Goal: Task Accomplishment & Management: Complete application form

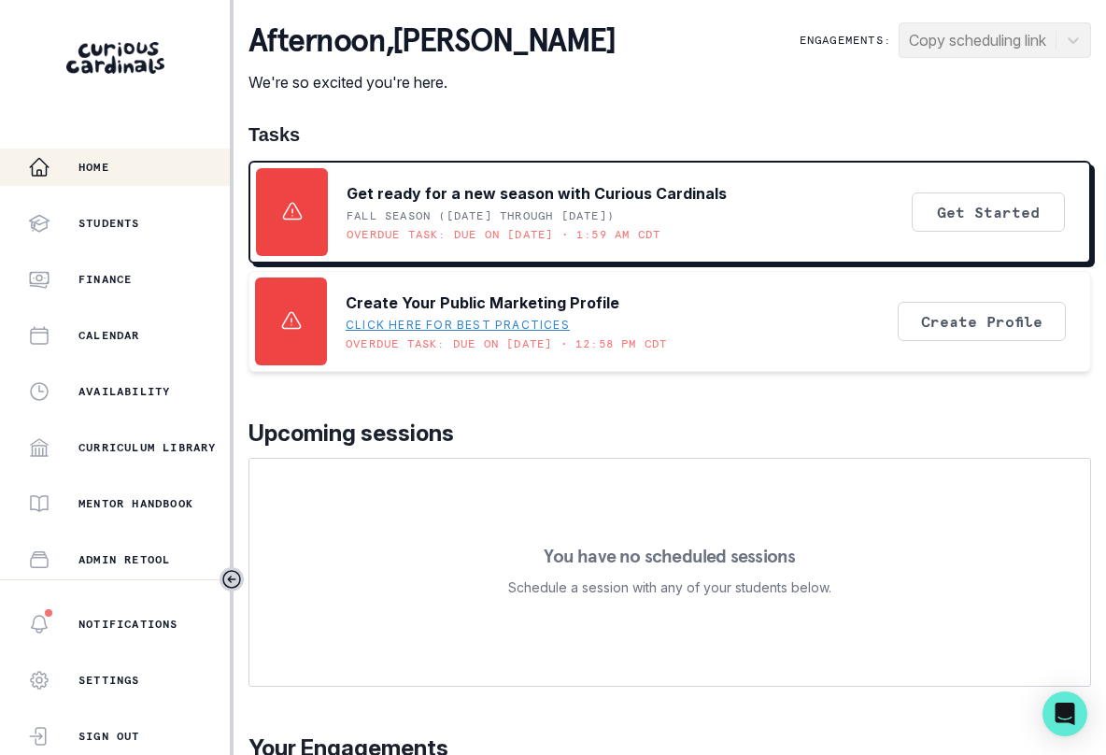
scroll to position [223, 0]
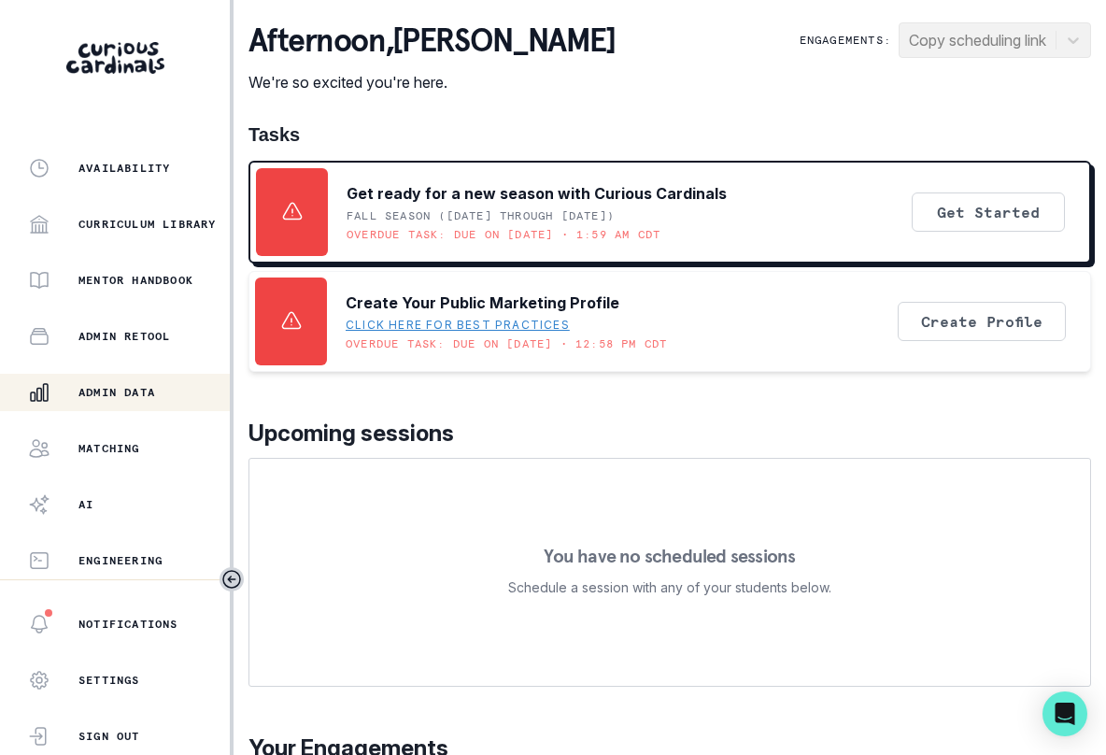
click at [124, 390] on p "Admin Data" at bounding box center [116, 392] width 77 height 15
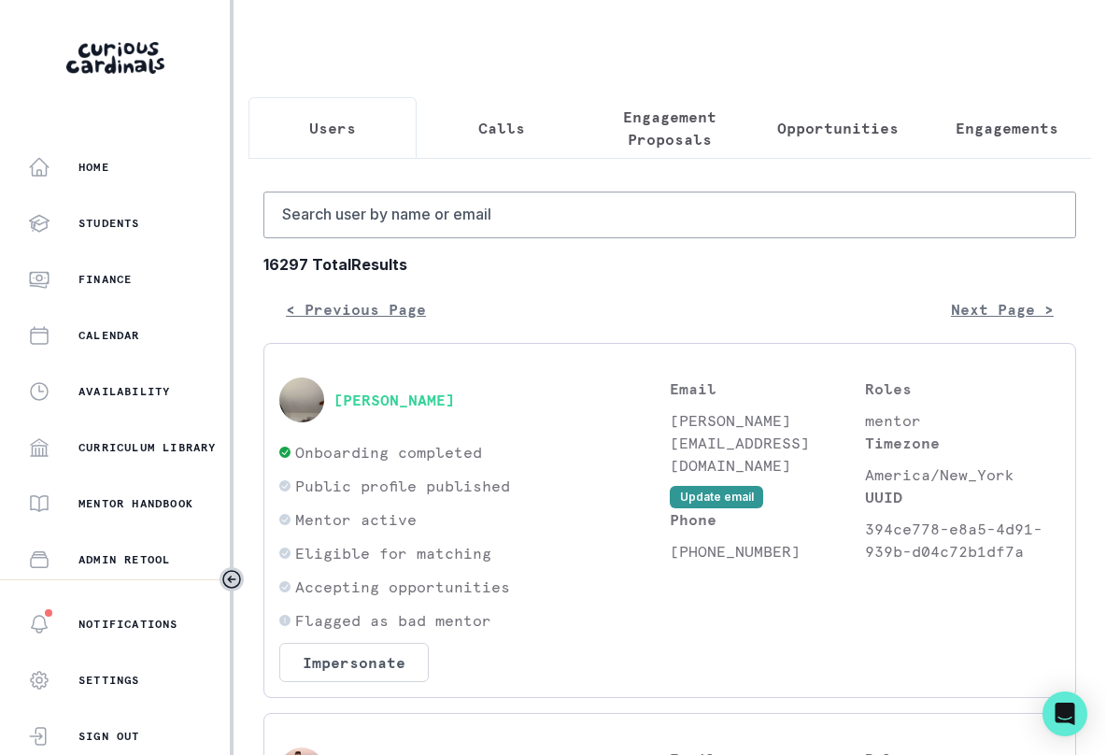
click at [691, 131] on p "Engagement Proposals" at bounding box center [670, 128] width 136 height 45
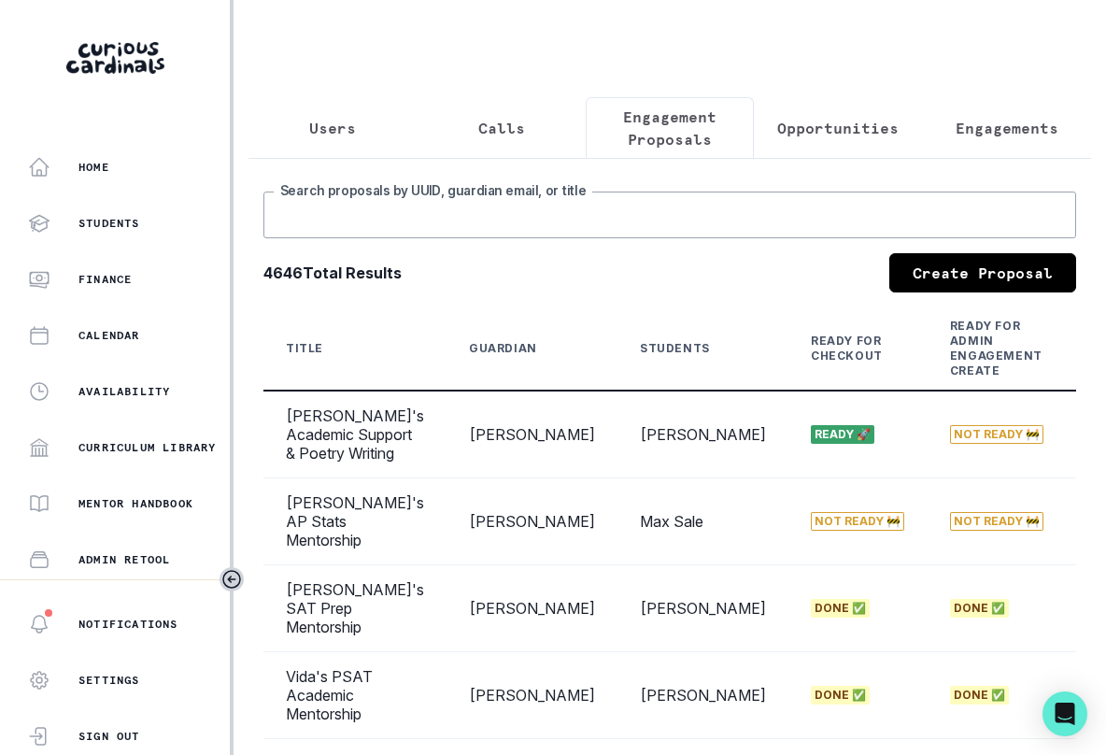
click at [650, 222] on input "Search proposals by UUID, guardian email, or title" at bounding box center [669, 215] width 813 height 47
type input "aarna"
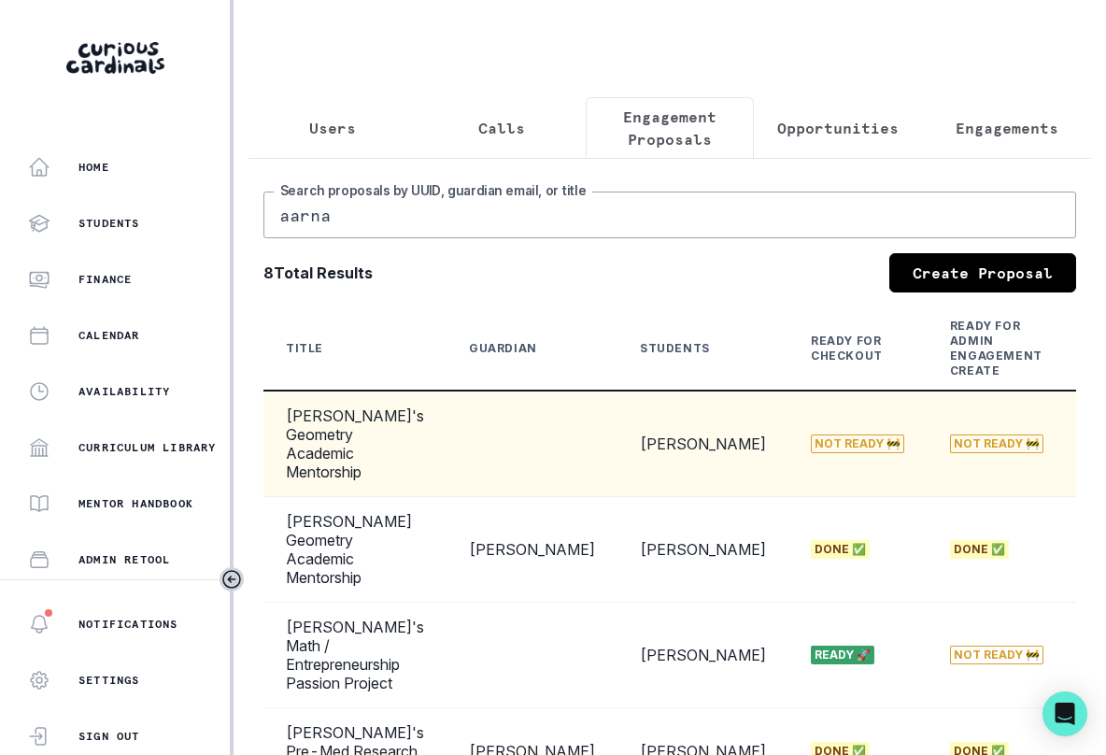
scroll to position [0, 485]
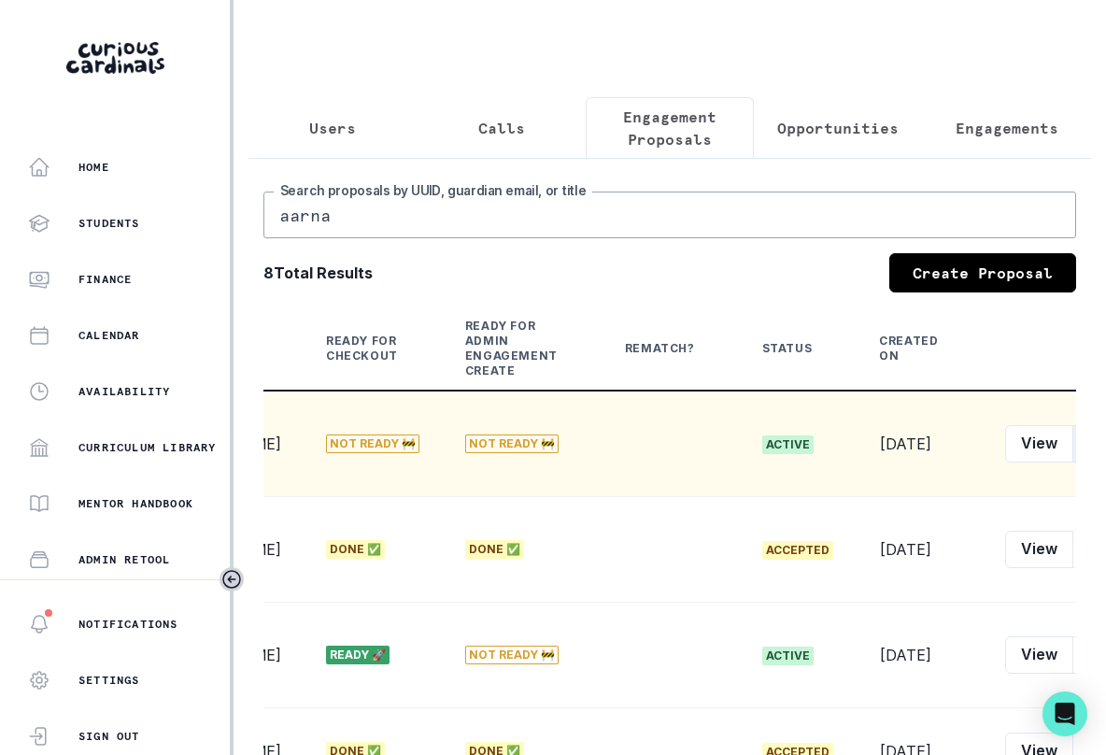
click at [1072, 445] on button "Edit" at bounding box center [1101, 443] width 59 height 37
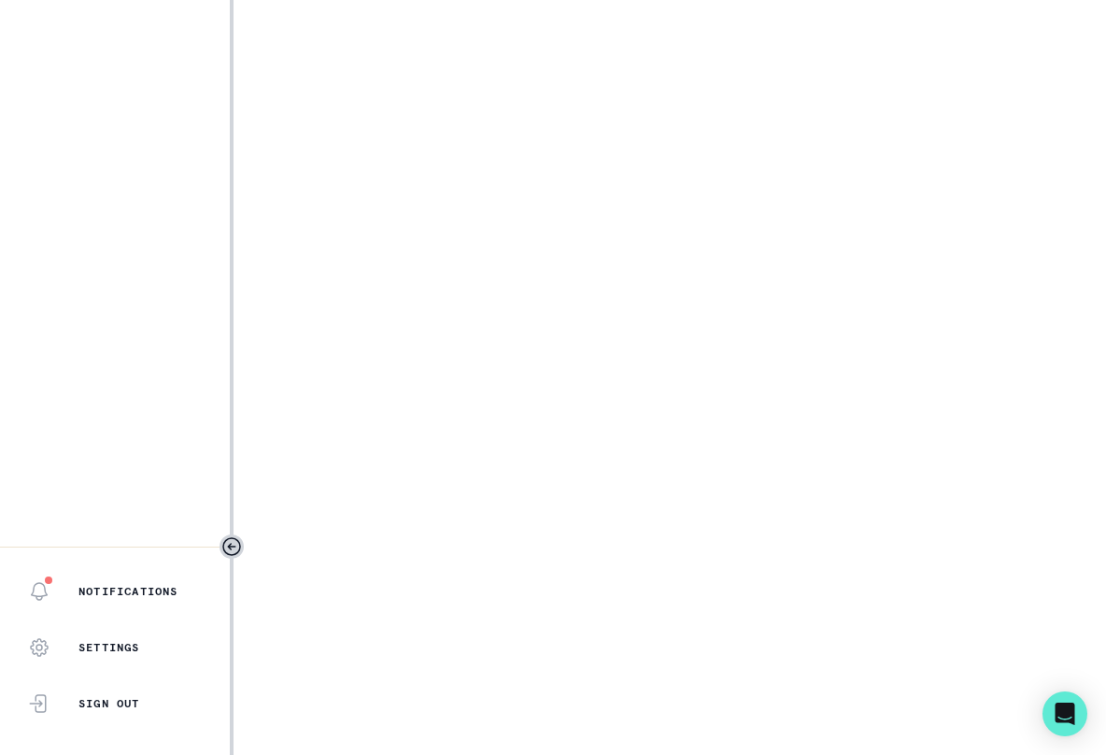
select select "cd194da3-8339-4626-8ccf-3d28a2a685b4"
select select "a5fe79bb-61d6-4726-b938-5ae9ae8c1e52"
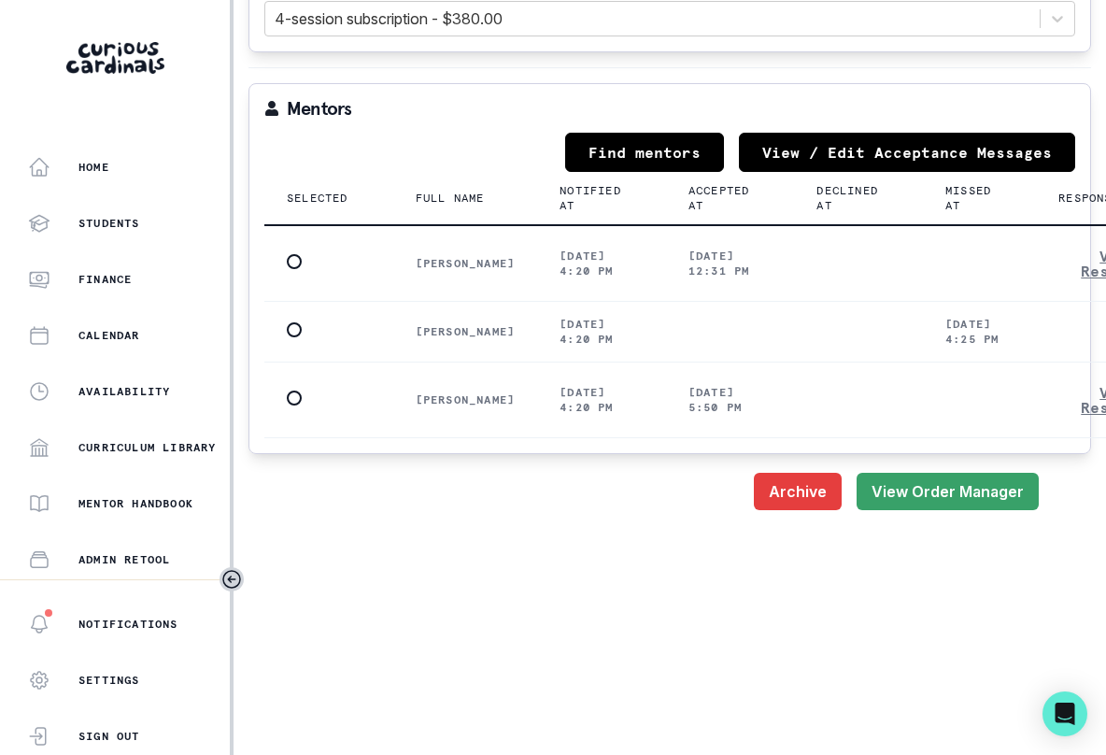
scroll to position [2668, 0]
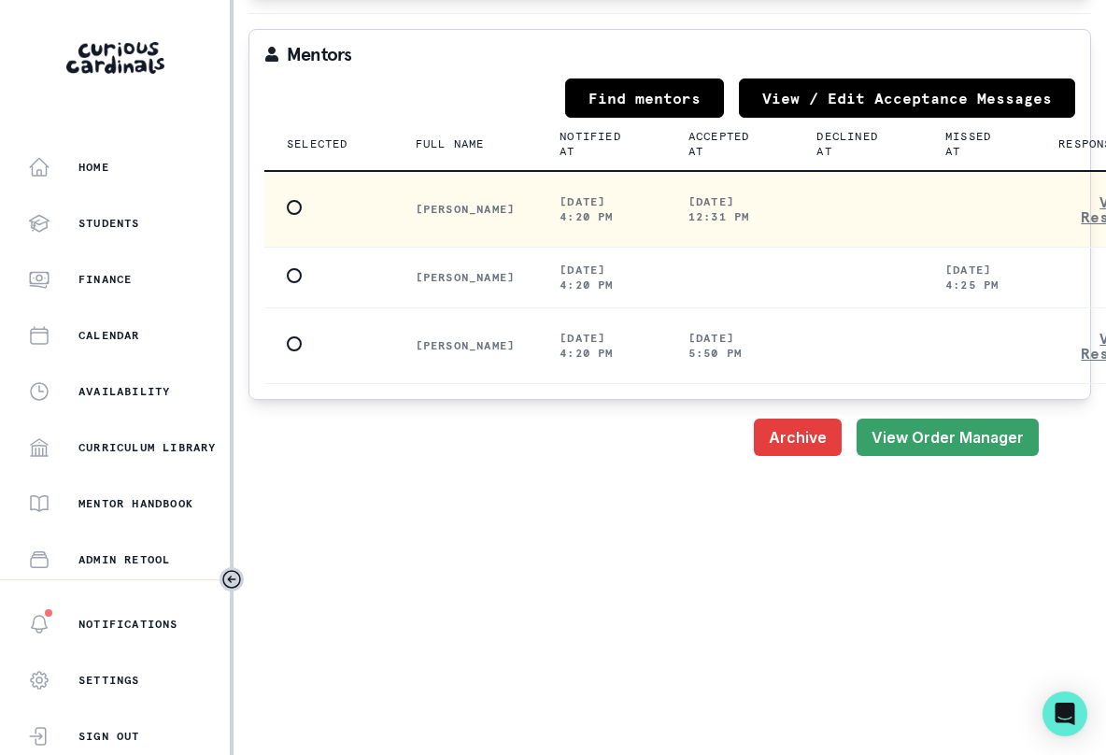
click at [296, 210] on span at bounding box center [294, 207] width 15 height 15
click at [287, 208] on input "radio" at bounding box center [286, 207] width 1 height 1
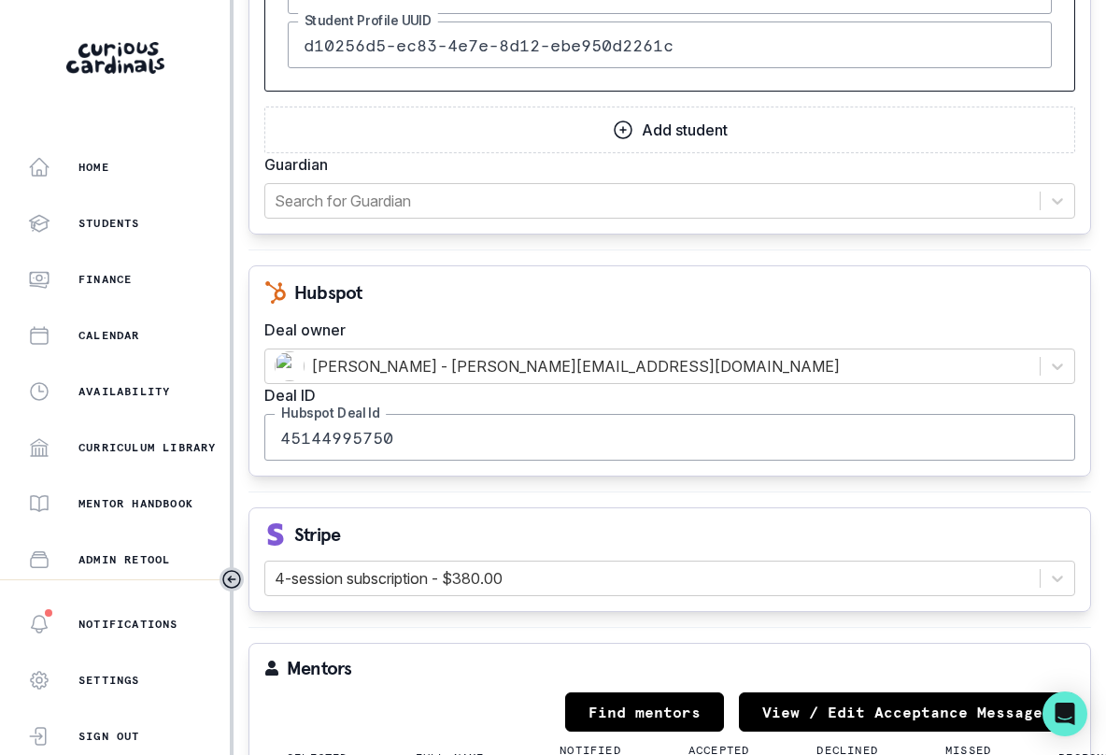
scroll to position [1902, 0]
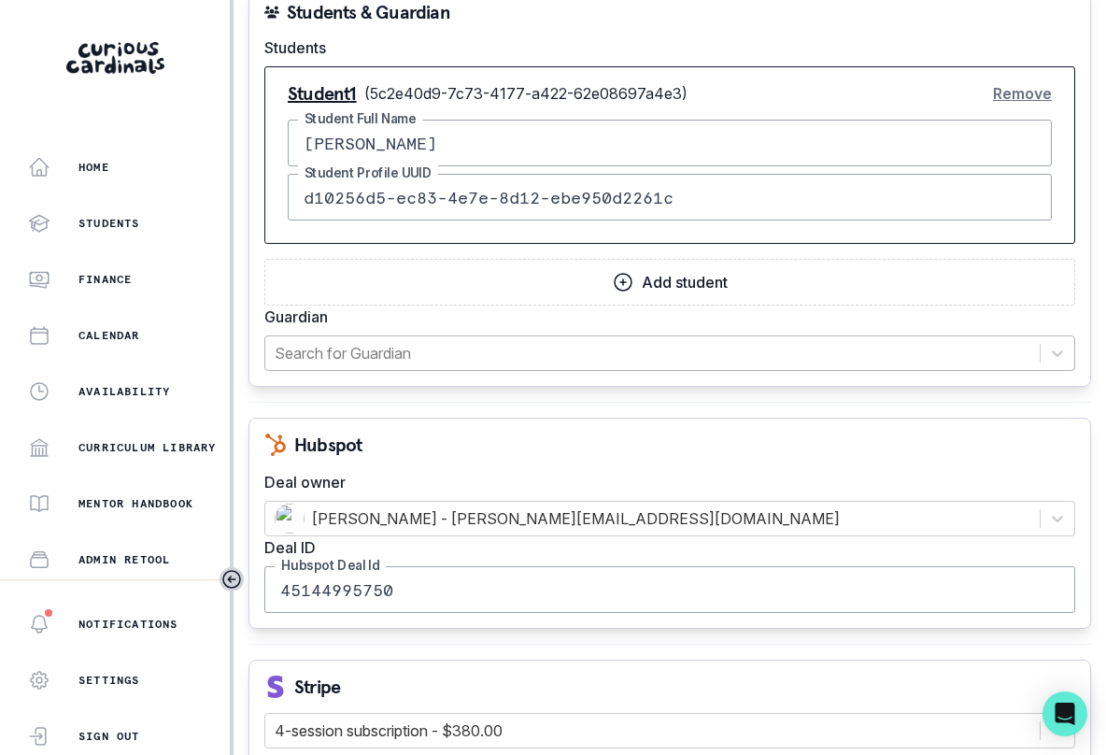
click at [356, 335] on div "Search for Guardian" at bounding box center [669, 352] width 811 height 35
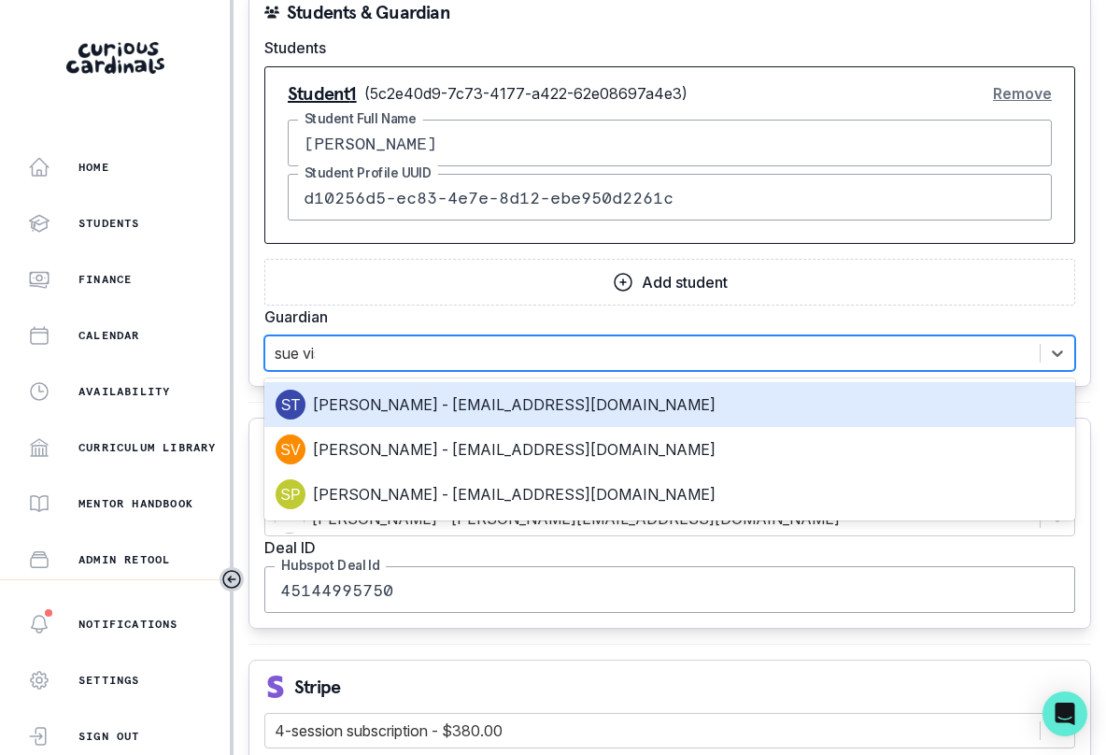
type input "[PERSON_NAME]"
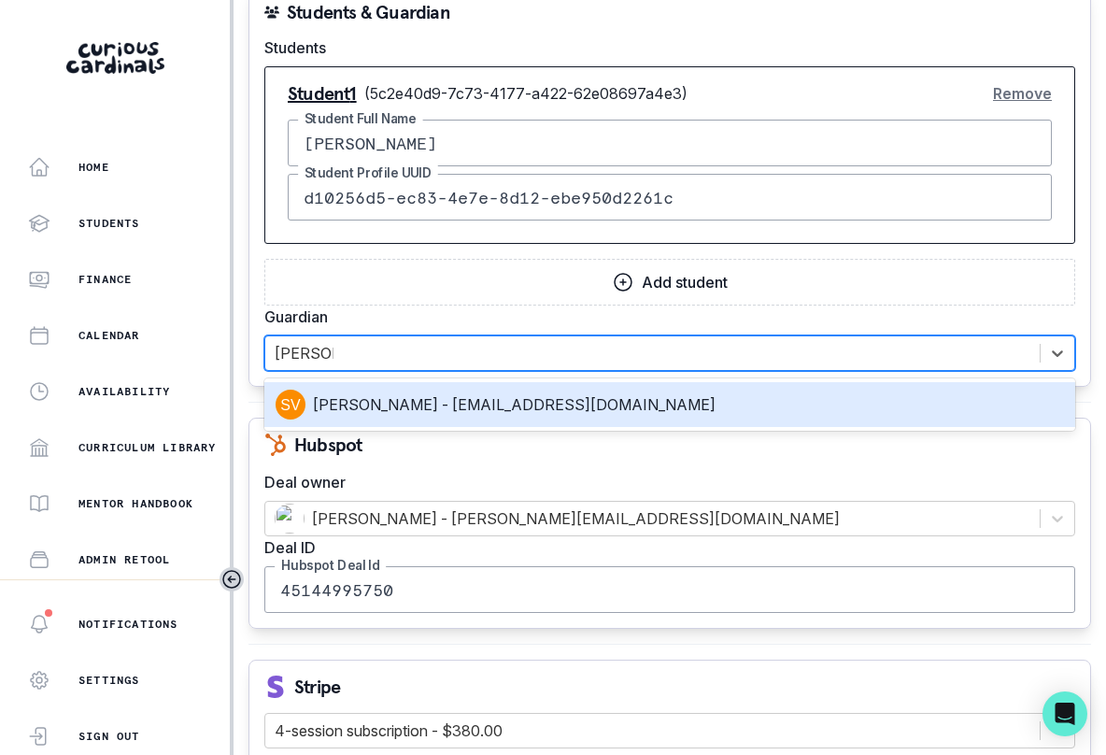
click at [344, 414] on div "[PERSON_NAME] - [EMAIL_ADDRESS][DOMAIN_NAME]" at bounding box center [670, 405] width 788 height 30
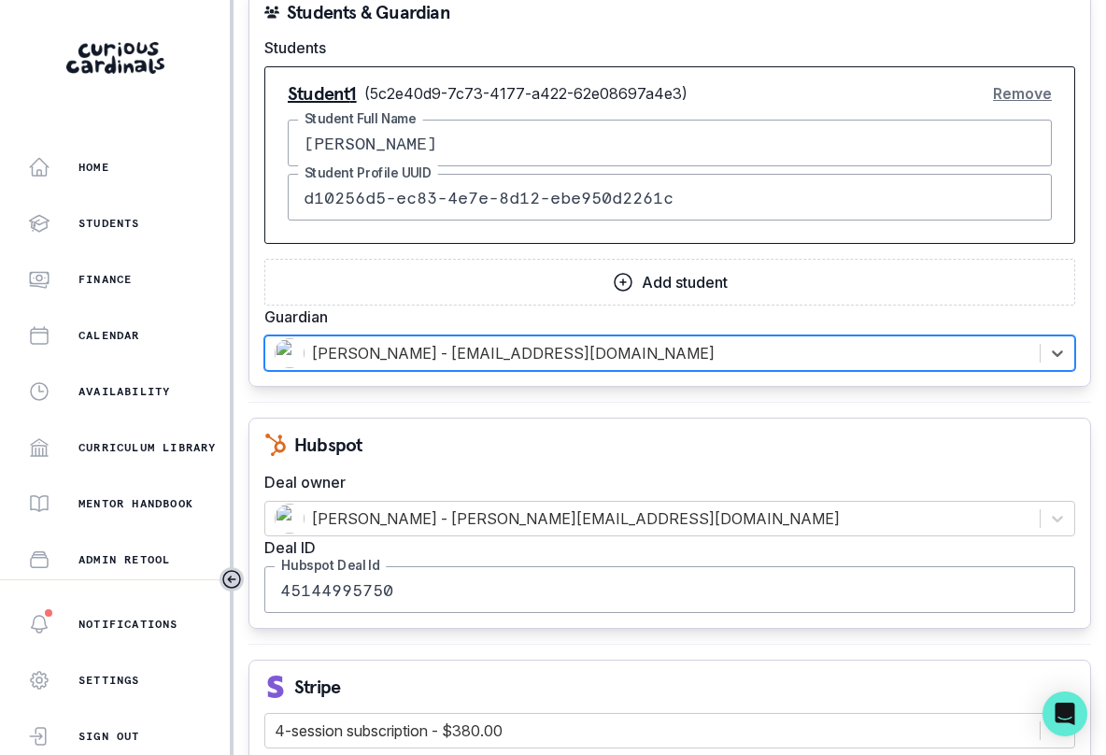
click at [1004, 88] on button "Remove" at bounding box center [1022, 93] width 59 height 37
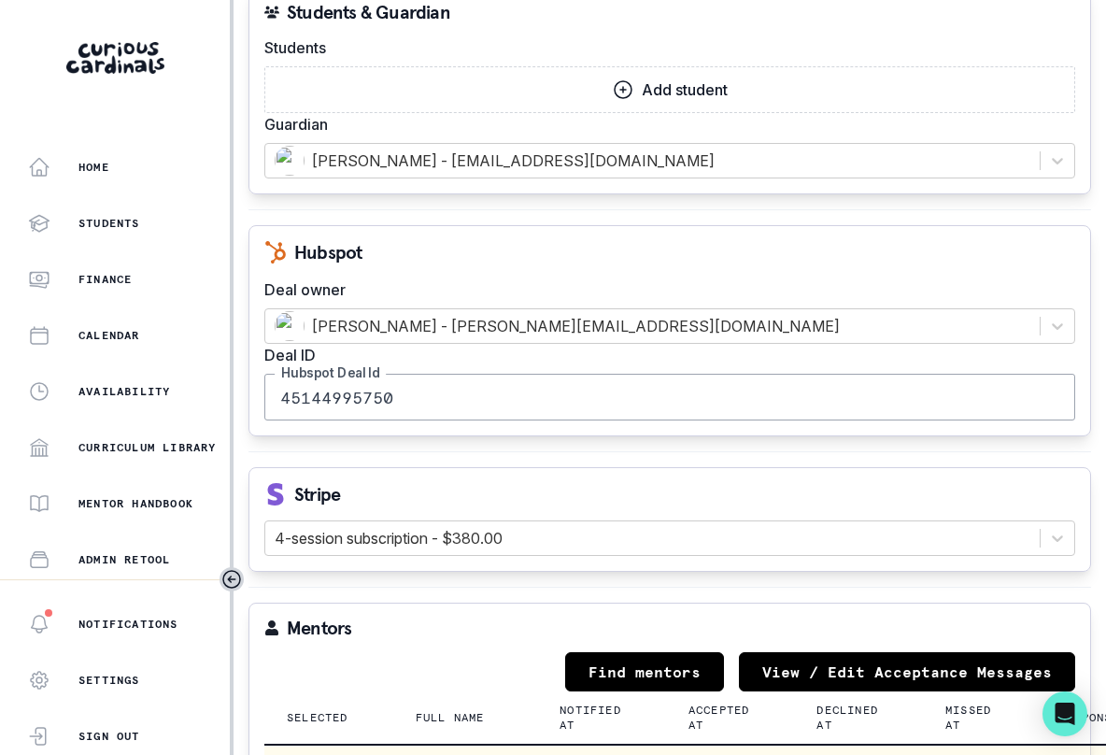
click at [738, 108] on button "Add student" at bounding box center [669, 89] width 811 height 47
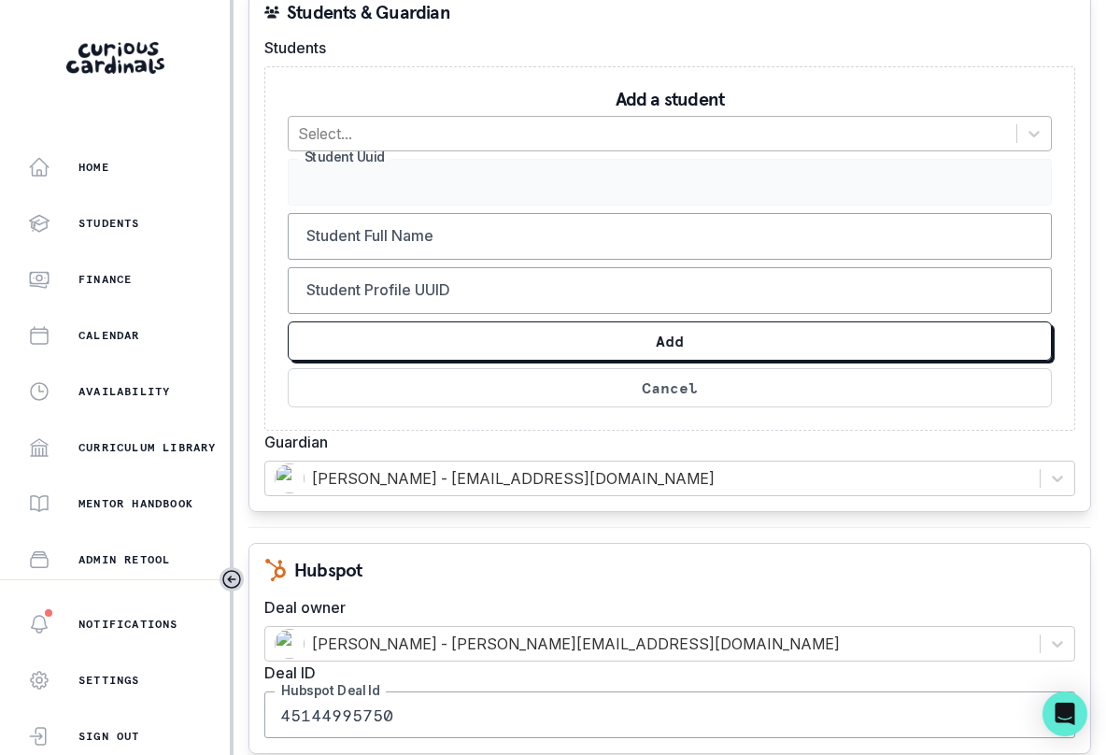
click at [631, 136] on div at bounding box center [652, 134] width 709 height 26
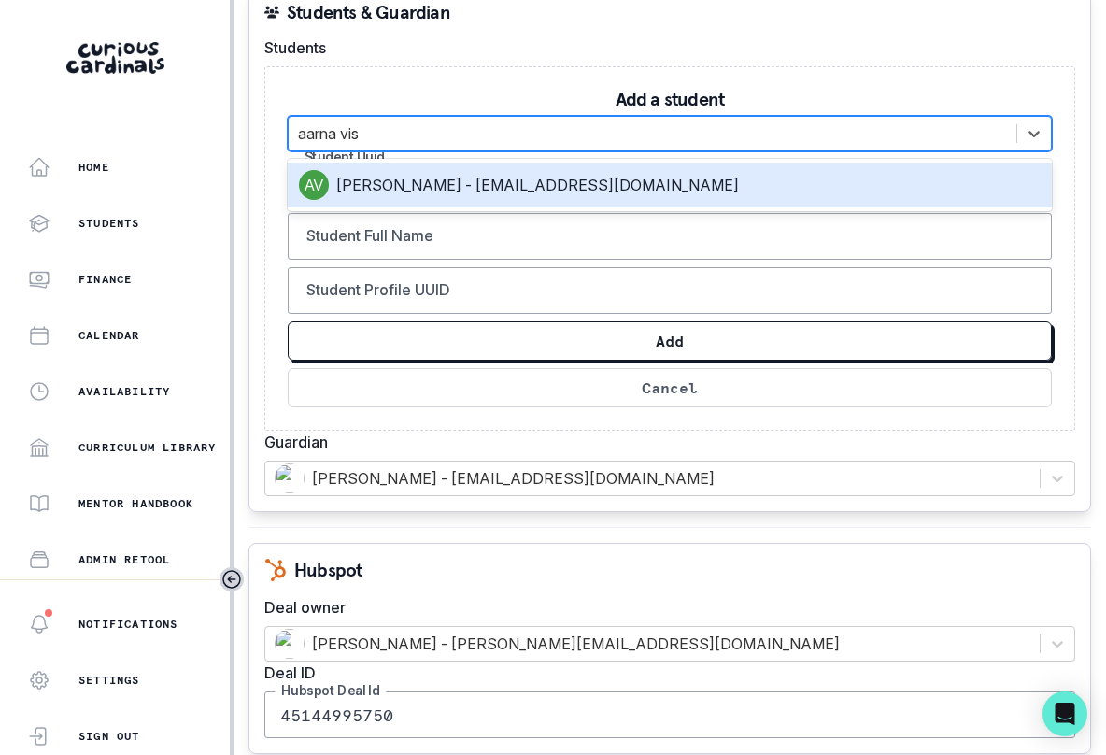
type input "[PERSON_NAME]"
click at [575, 202] on div "[PERSON_NAME] - [EMAIL_ADDRESS][DOMAIN_NAME]" at bounding box center [670, 185] width 764 height 45
type input "5c2e40d9-7c73-4177-a422-62e08697a4e3"
type input "[PERSON_NAME]"
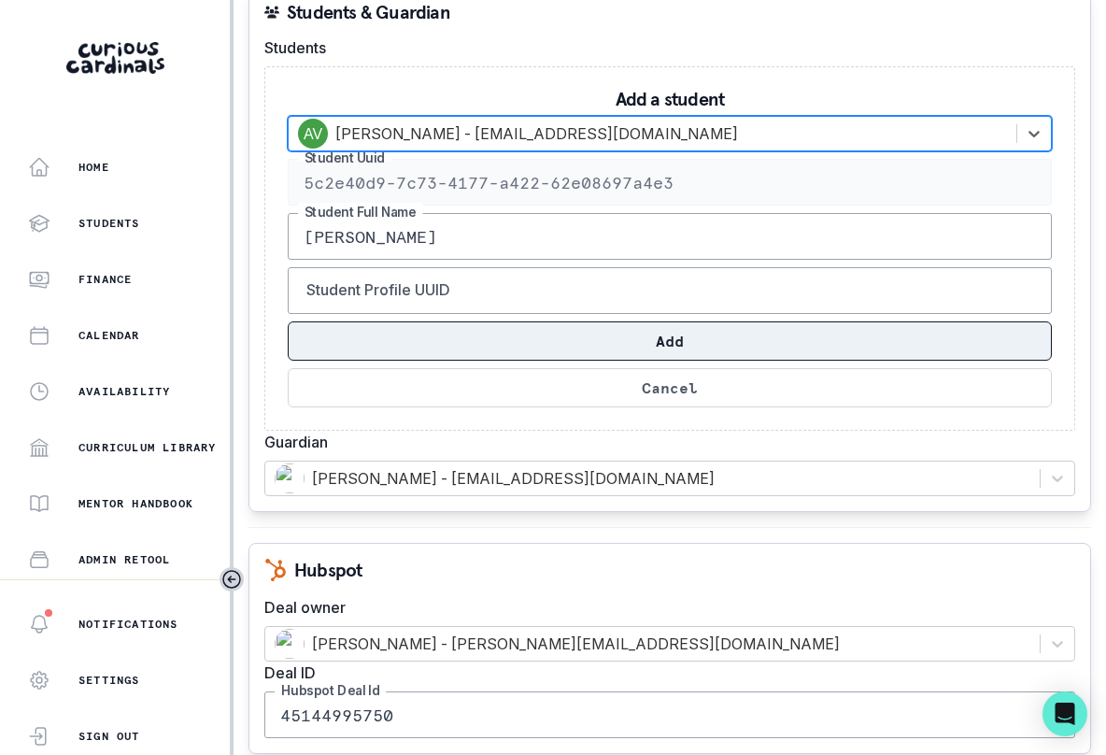
click at [623, 331] on button "Add" at bounding box center [670, 340] width 764 height 39
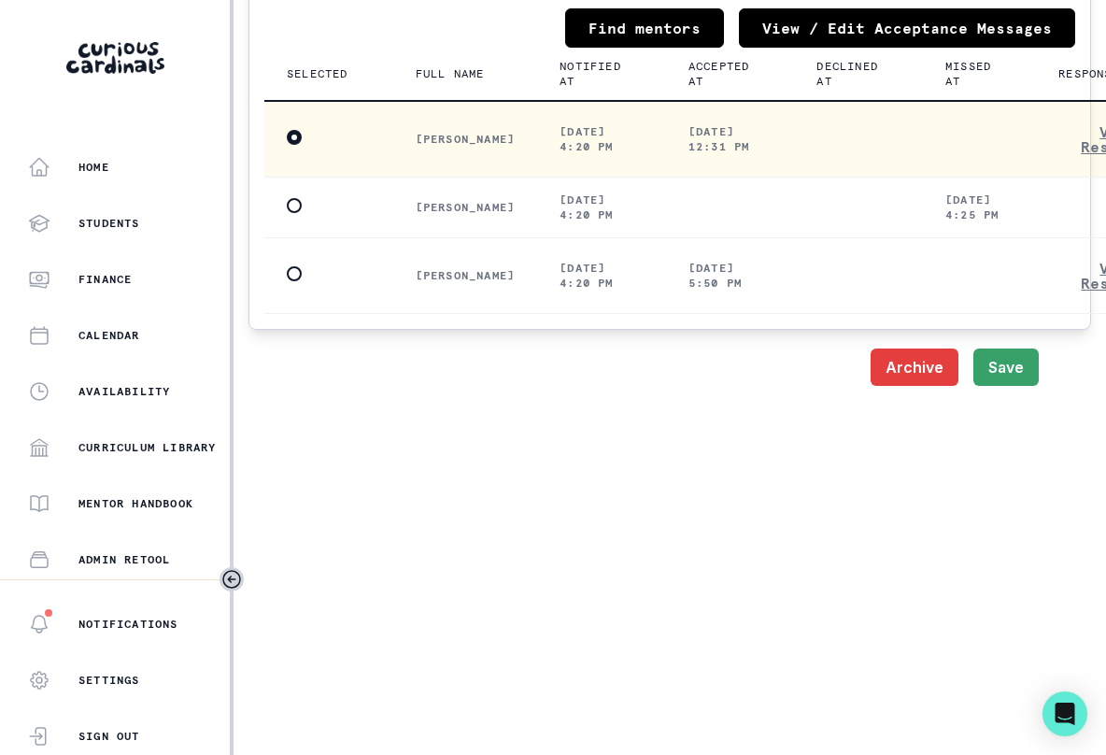
scroll to position [2587, 0]
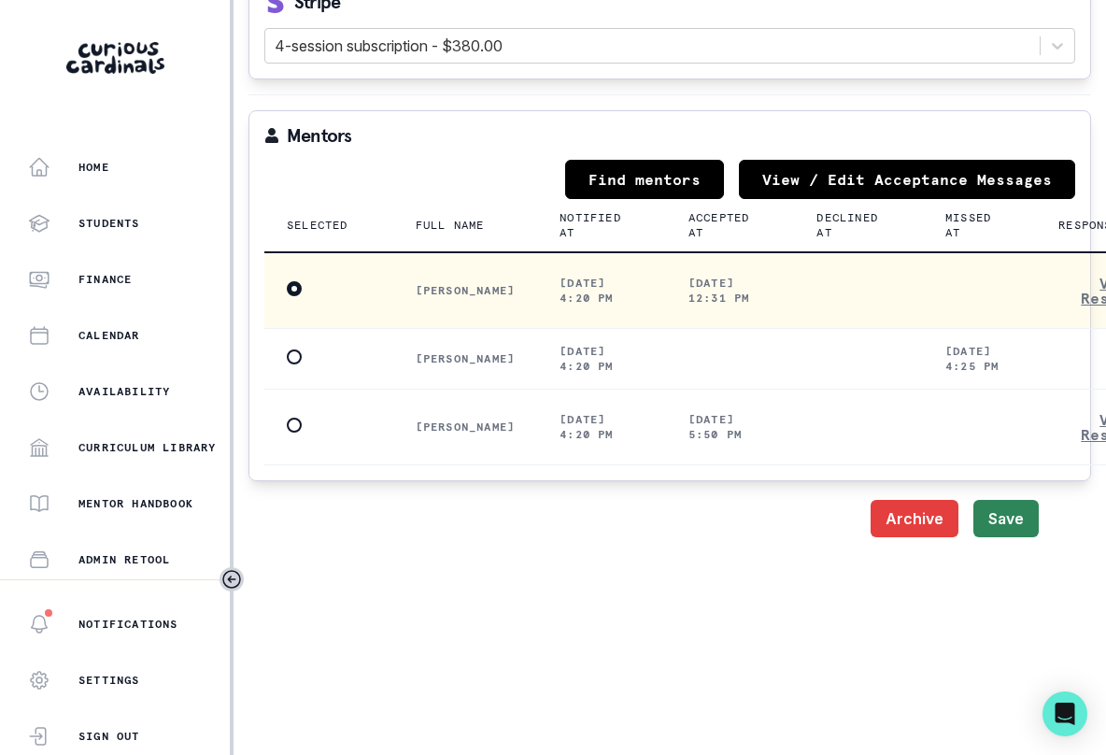
click at [1016, 525] on button "Save" at bounding box center [1005, 518] width 65 height 37
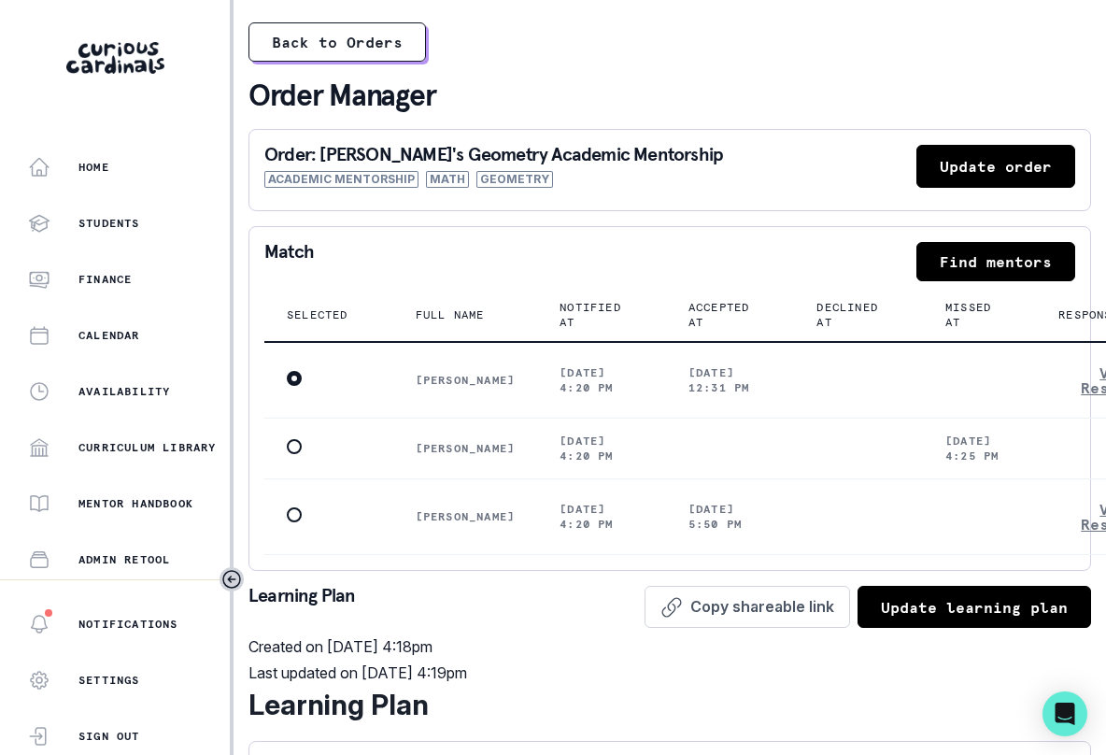
click at [970, 178] on button "Update order" at bounding box center [995, 166] width 159 height 43
select select "cd194da3-8339-4626-8ccf-3d28a2a685b4"
select select "a5fe79bb-61d6-4726-b938-5ae9ae8c1e52"
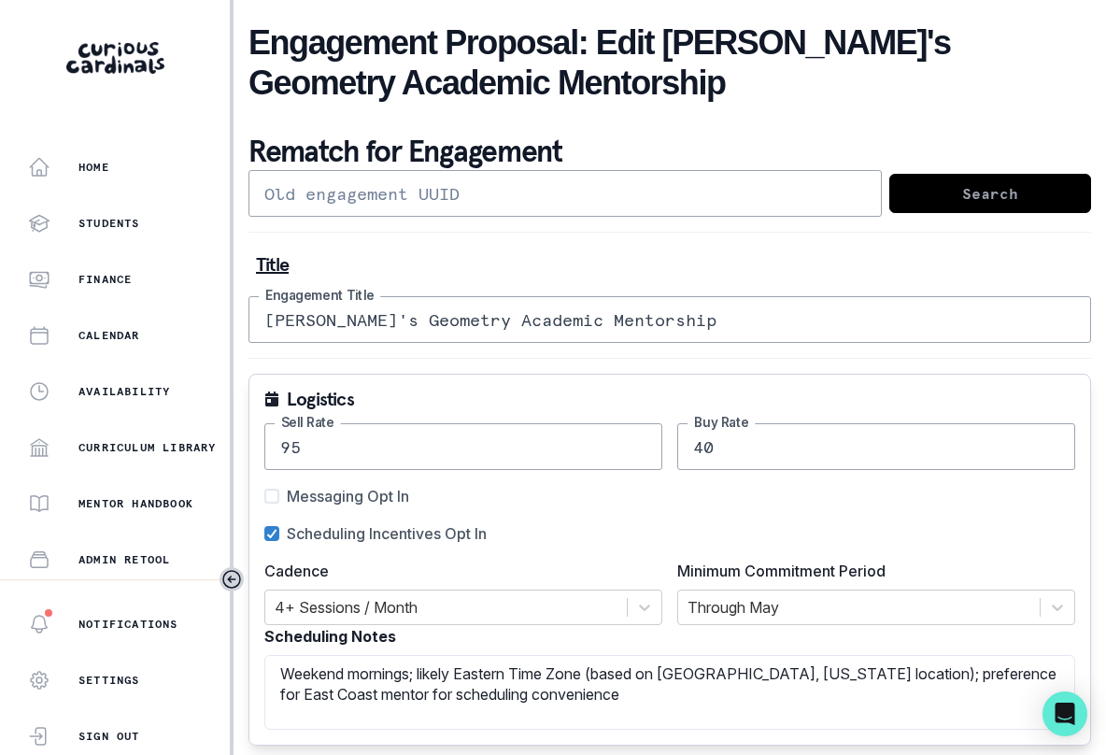
click at [589, 199] on input "text" at bounding box center [564, 193] width 633 height 47
paste input "9f7ab2e1-b638-4121-a995-d1518e5eab43"
type input "9f7ab2e1-b638-4121-a995-d1518e5eab43"
click at [991, 214] on div "9f7ab2e1-b638-4121-a995-d1518e5eab43 Search" at bounding box center [669, 193] width 843 height 47
click at [993, 190] on button "Search" at bounding box center [990, 193] width 202 height 39
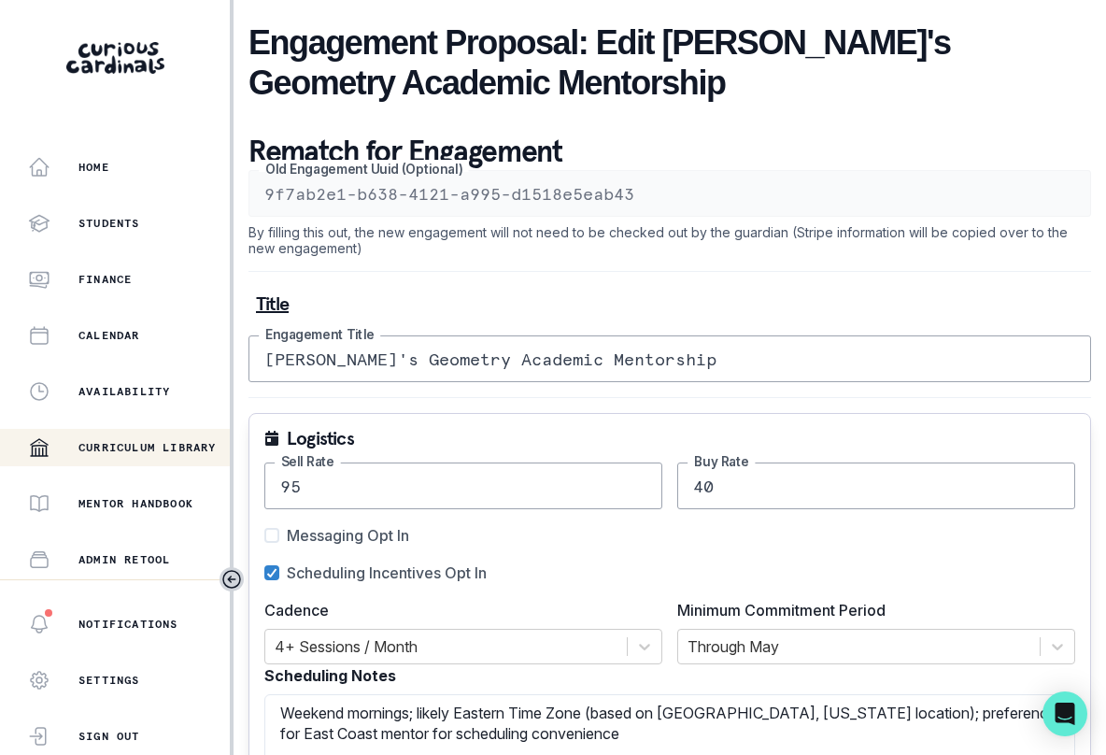
scroll to position [223, 0]
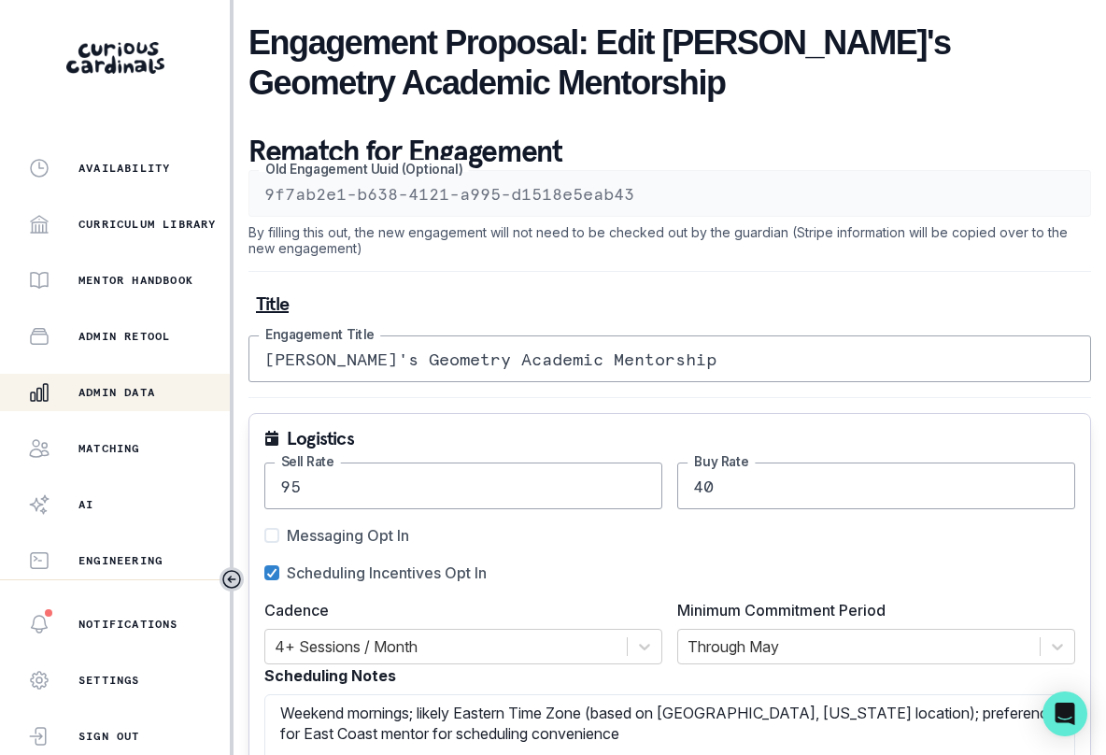
click at [147, 400] on div "Admin Data" at bounding box center [129, 392] width 202 height 22
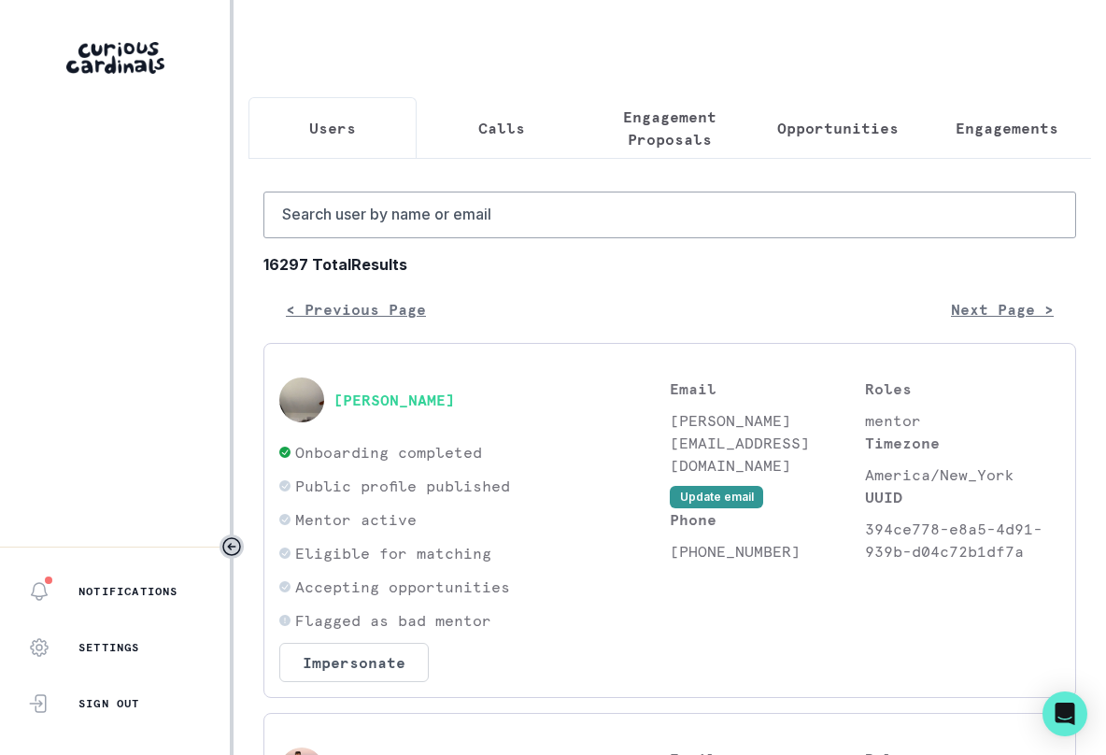
click at [629, 131] on p "Engagement Proposals" at bounding box center [670, 128] width 136 height 45
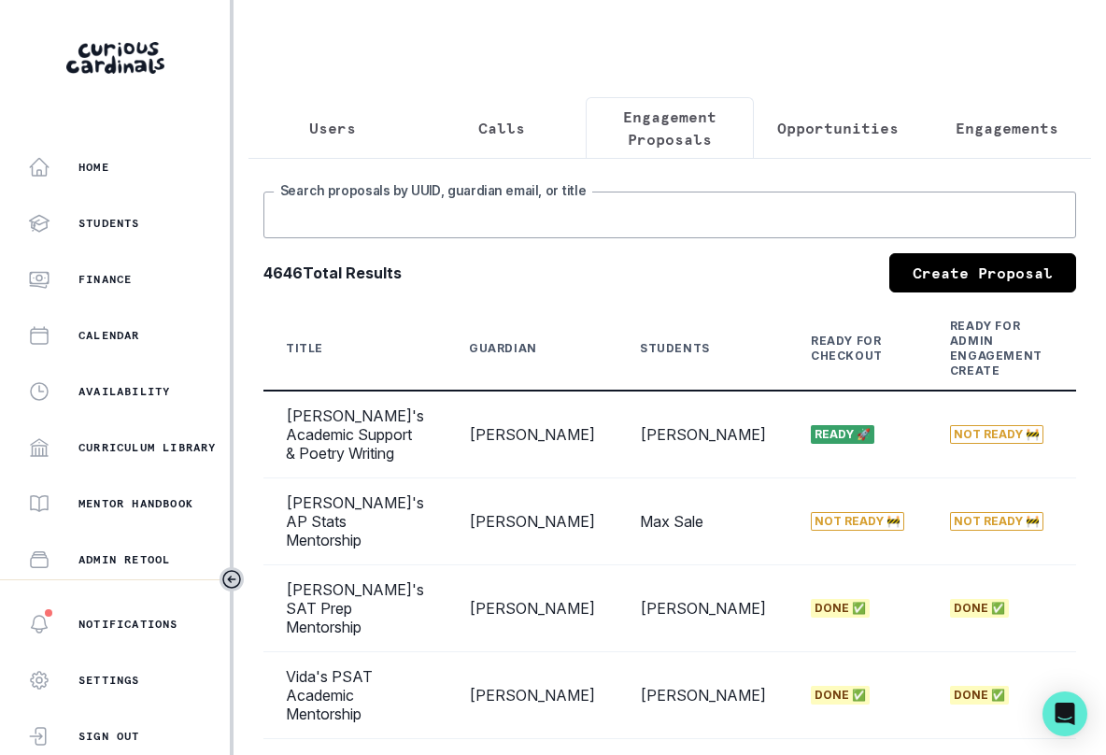
click at [572, 210] on input "Search proposals by UUID, guardian email, or title" at bounding box center [669, 215] width 813 height 47
type input "aarna"
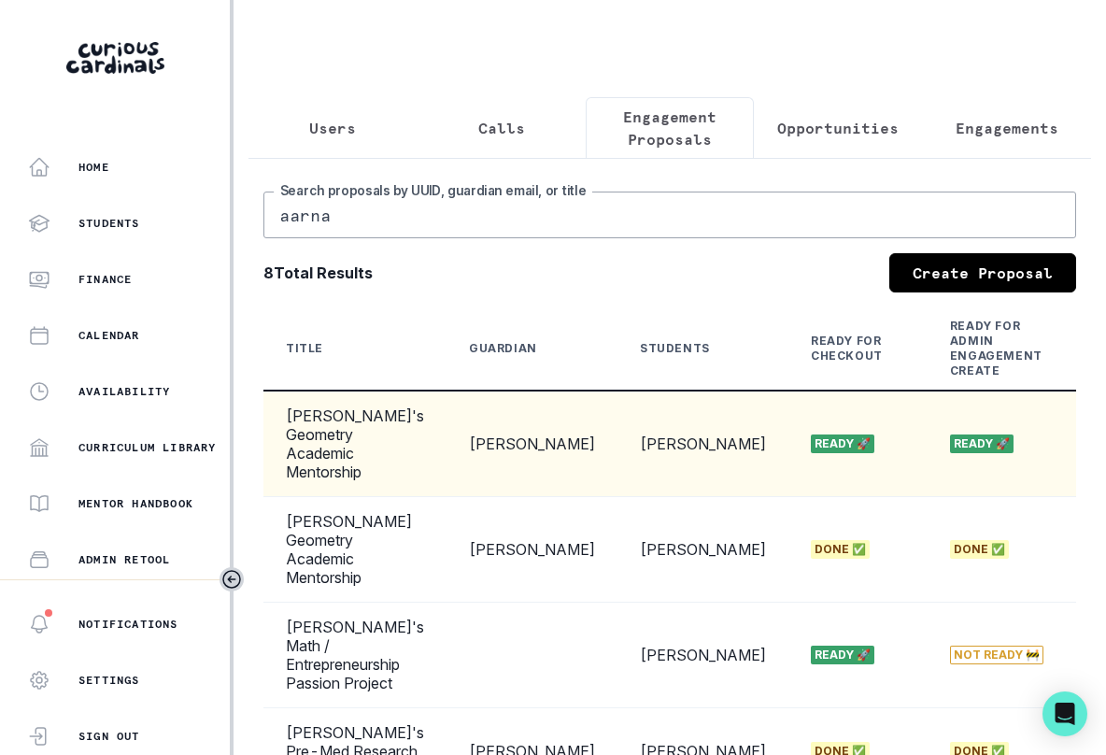
scroll to position [0, 485]
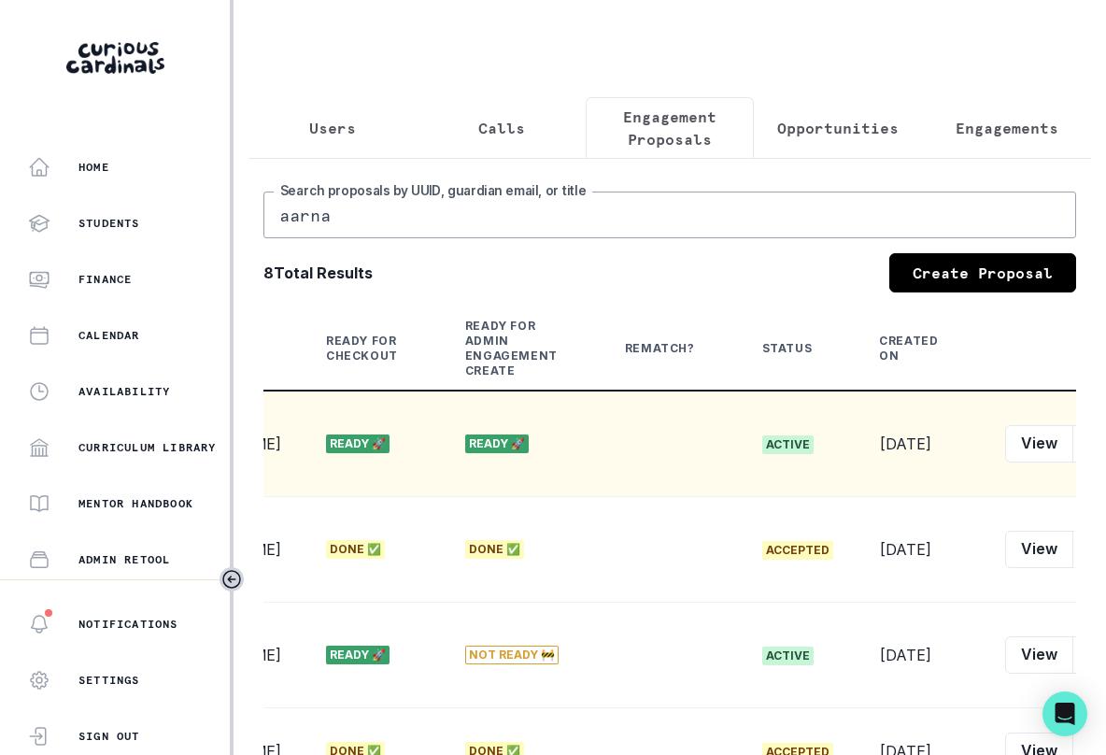
click at [1054, 456] on td "View Edit Proposal ID Learning Plan Link Student Profile Link Customer Link Con…" at bounding box center [1086, 443] width 207 height 106
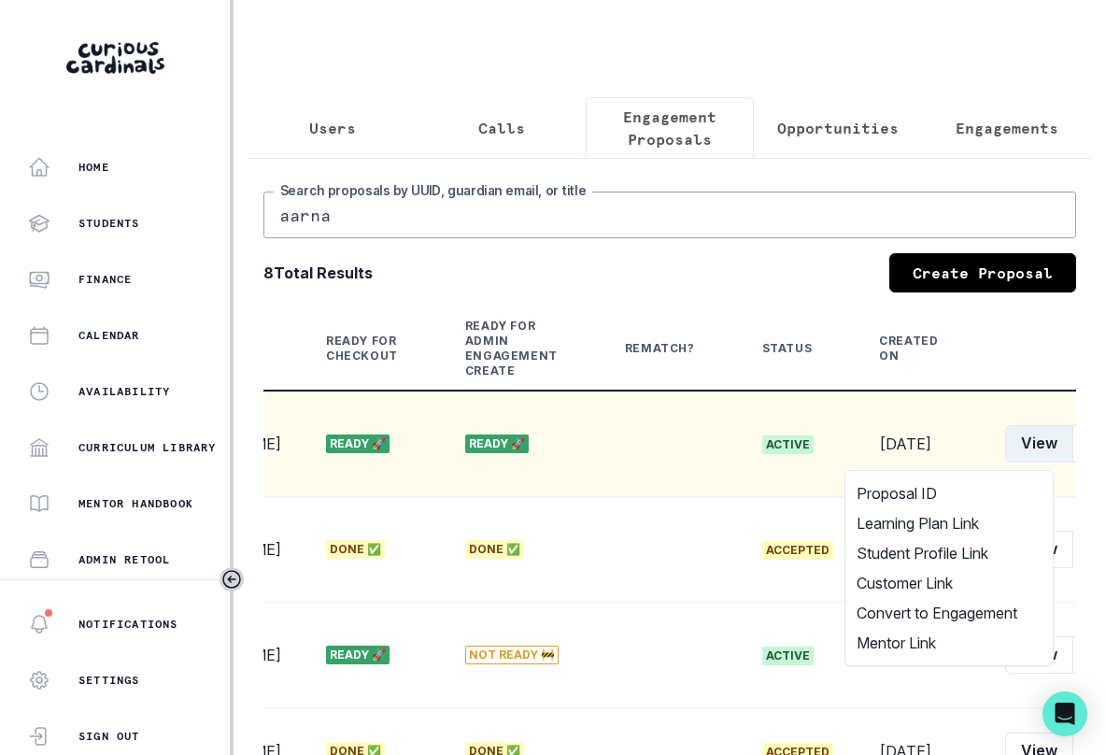
click at [1005, 443] on button "View" at bounding box center [1039, 443] width 68 height 37
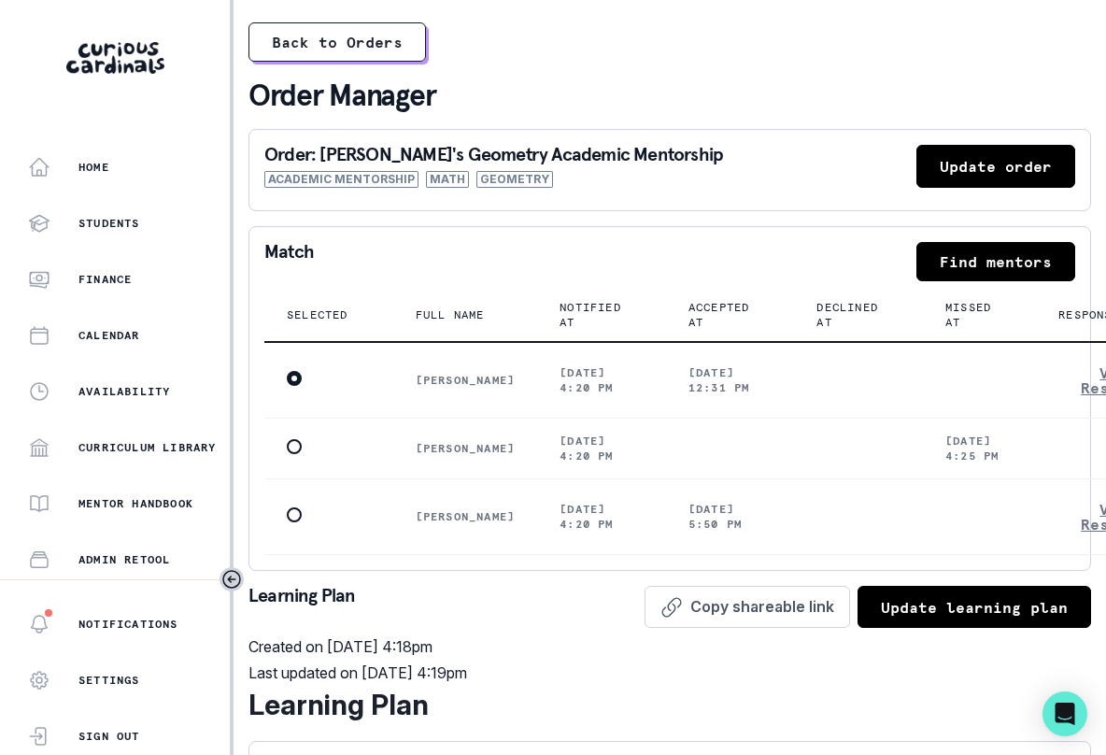
click at [969, 157] on button "Update order" at bounding box center [995, 166] width 159 height 43
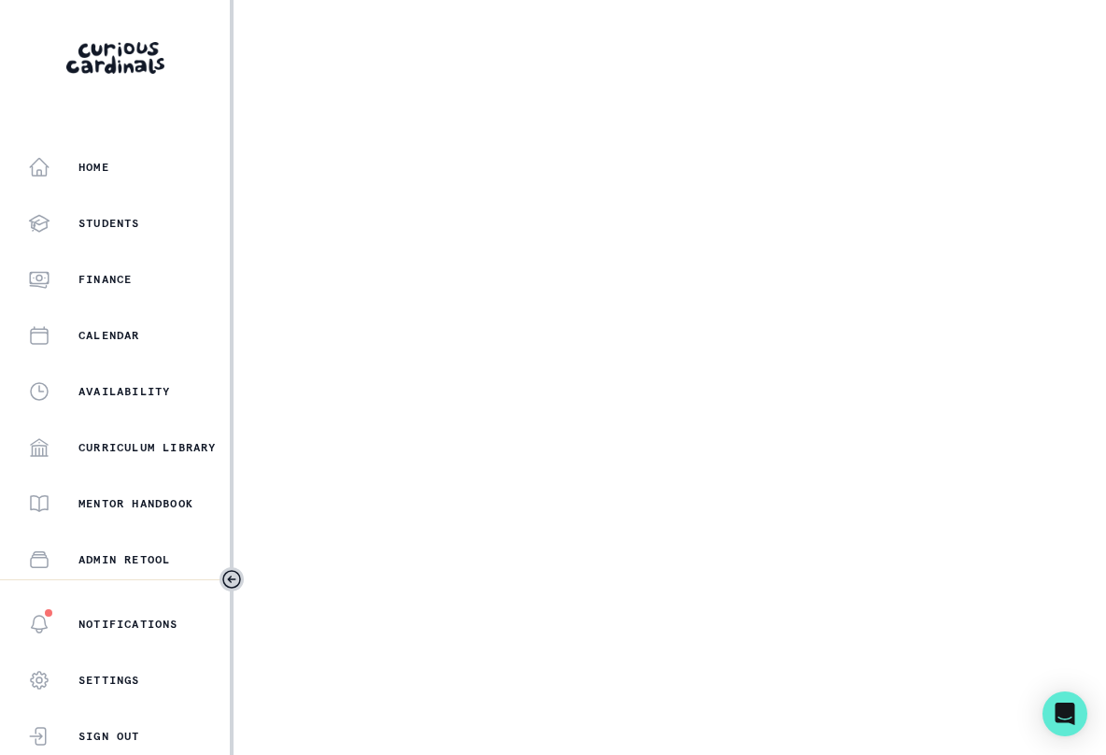
select select "cd194da3-8339-4626-8ccf-3d28a2a685b4"
select select "a5fe79bb-61d6-4726-b938-5ae9ae8c1e52"
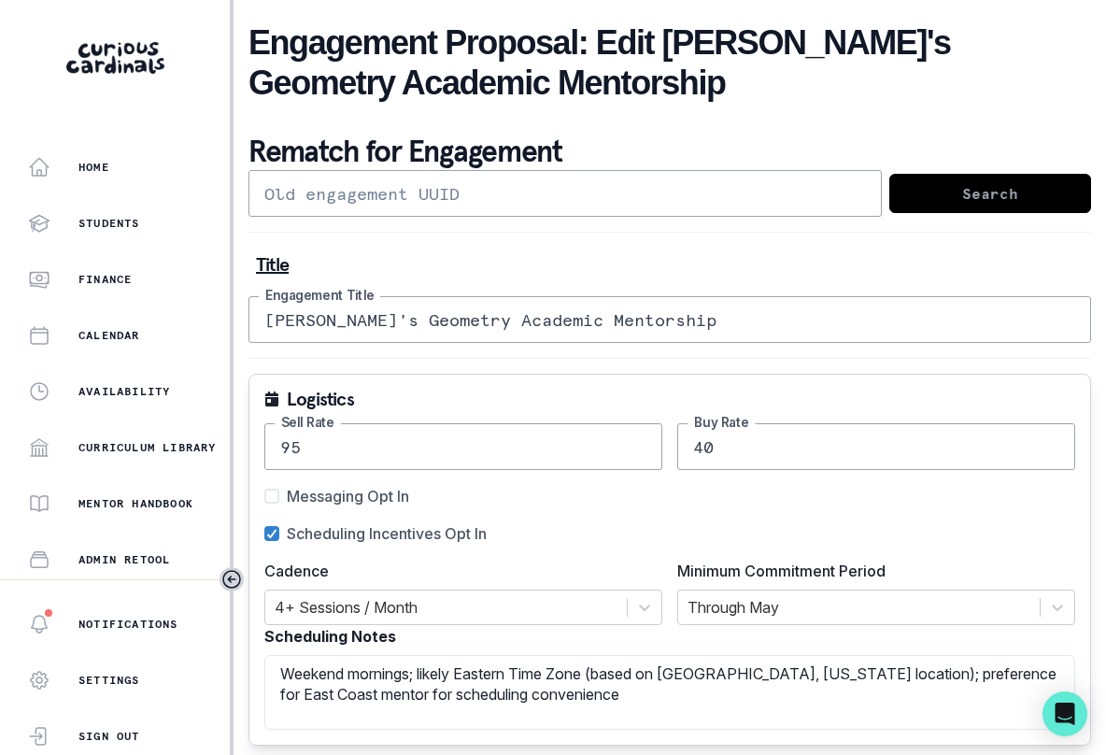
click at [731, 185] on input "text" at bounding box center [564, 193] width 633 height 47
paste input "9f7ab2e1-b638-4121-a995-d1518e5eab43"
type input "9f7ab2e1-b638-4121-a995-d1518e5eab43"
click at [913, 196] on button "Search" at bounding box center [990, 193] width 202 height 39
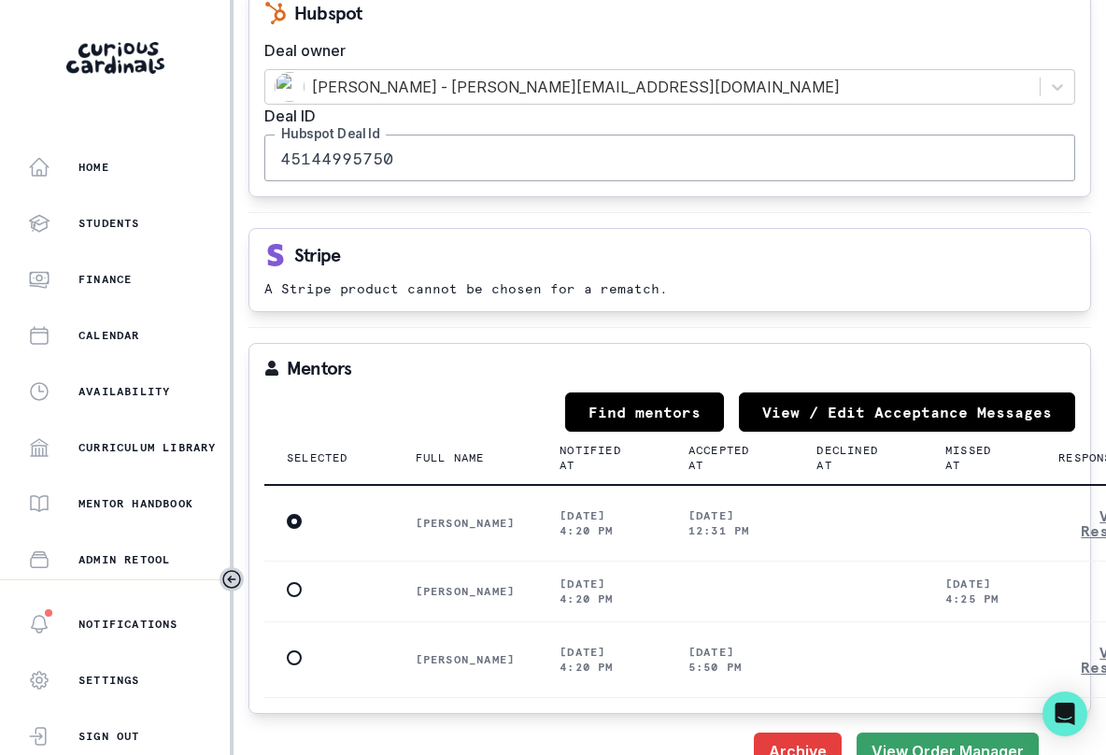
scroll to position [2561, 0]
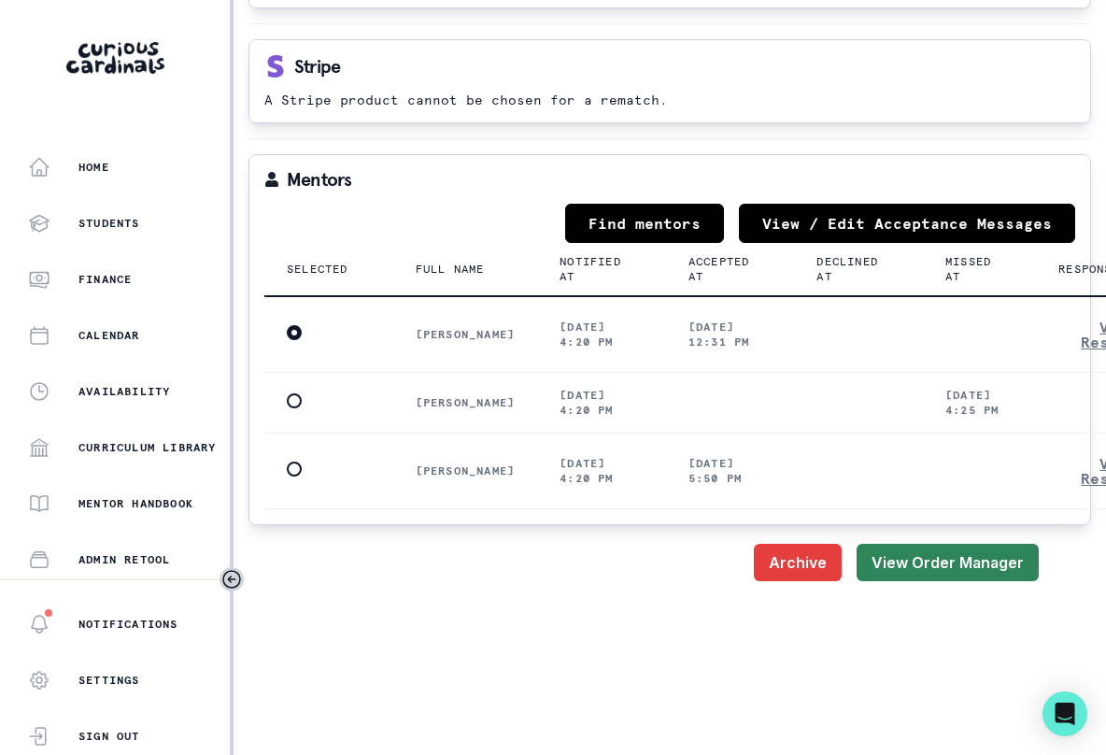
click at [962, 563] on button "View Order Manager" at bounding box center [948, 562] width 182 height 37
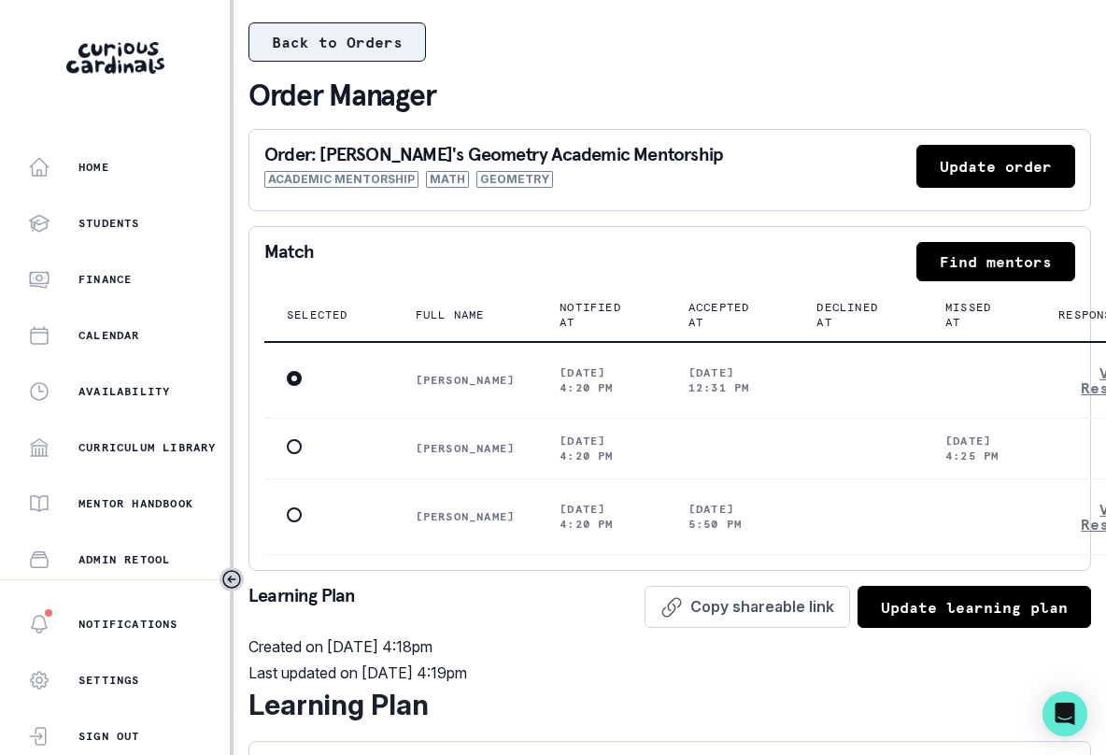
click at [347, 54] on button "Back to Orders" at bounding box center [336, 41] width 177 height 39
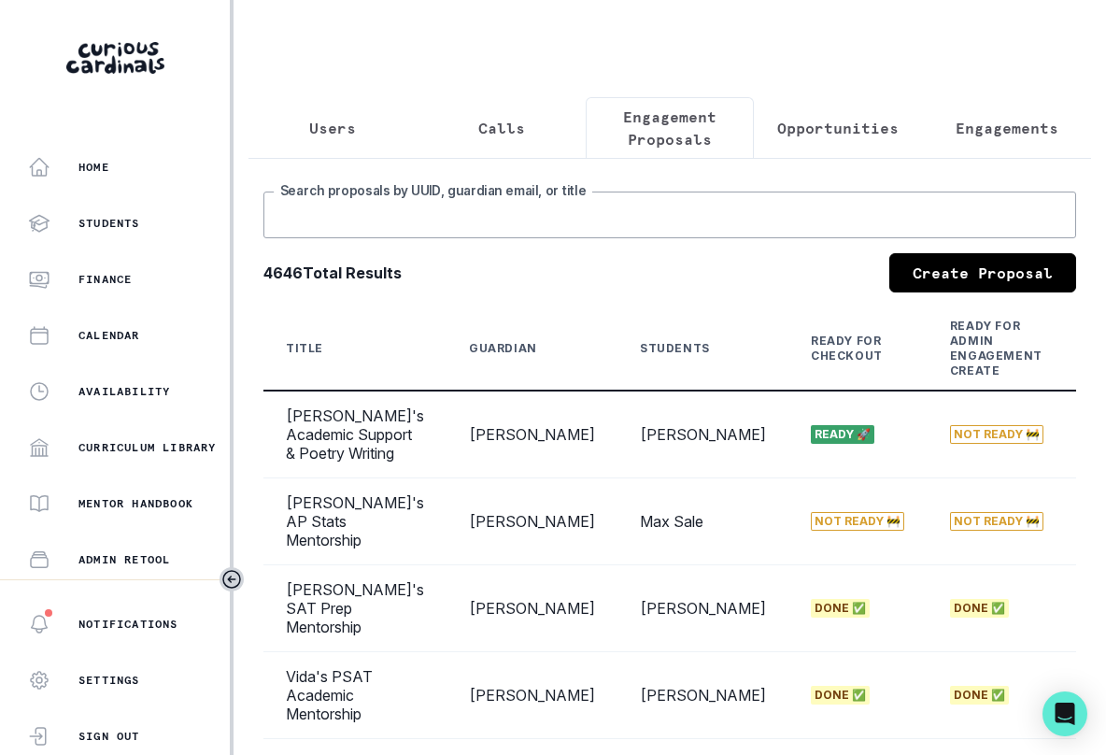
click at [593, 218] on input "Search proposals by UUID, guardian email, or title" at bounding box center [669, 215] width 813 height 47
type input "aarna"
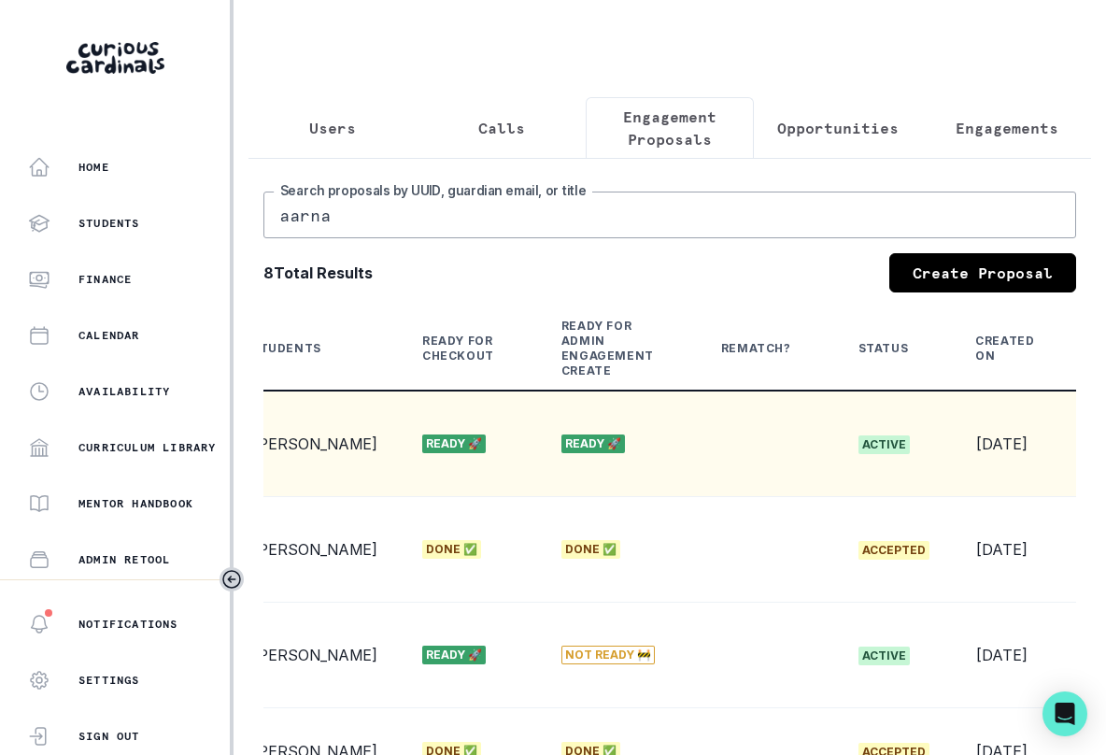
scroll to position [0, 485]
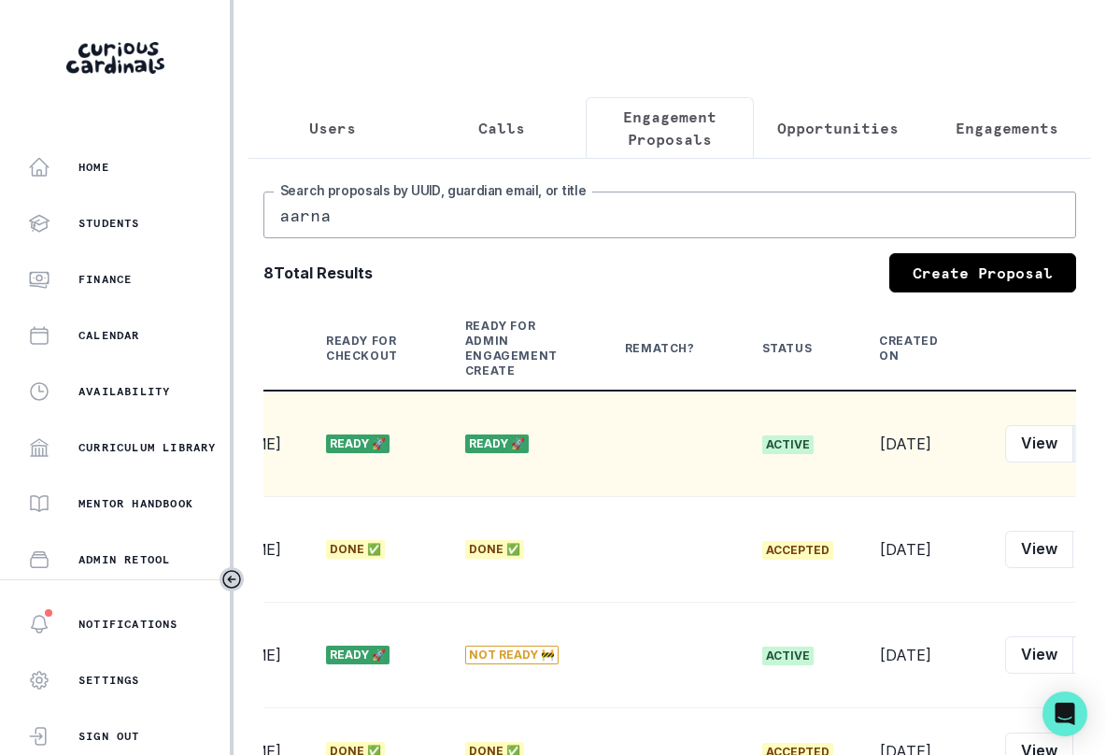
click at [1072, 447] on button "Edit" at bounding box center [1101, 443] width 59 height 37
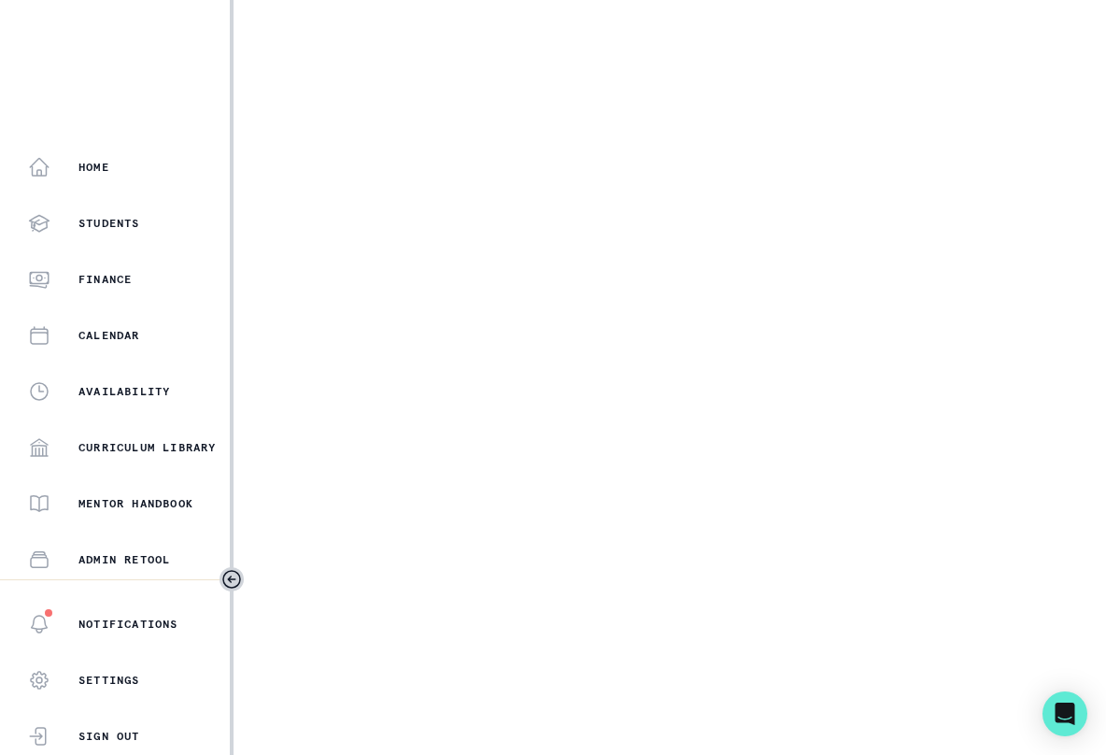
select select "cd194da3-8339-4626-8ccf-3d28a2a685b4"
select select "a5fe79bb-61d6-4726-b938-5ae9ae8c1e52"
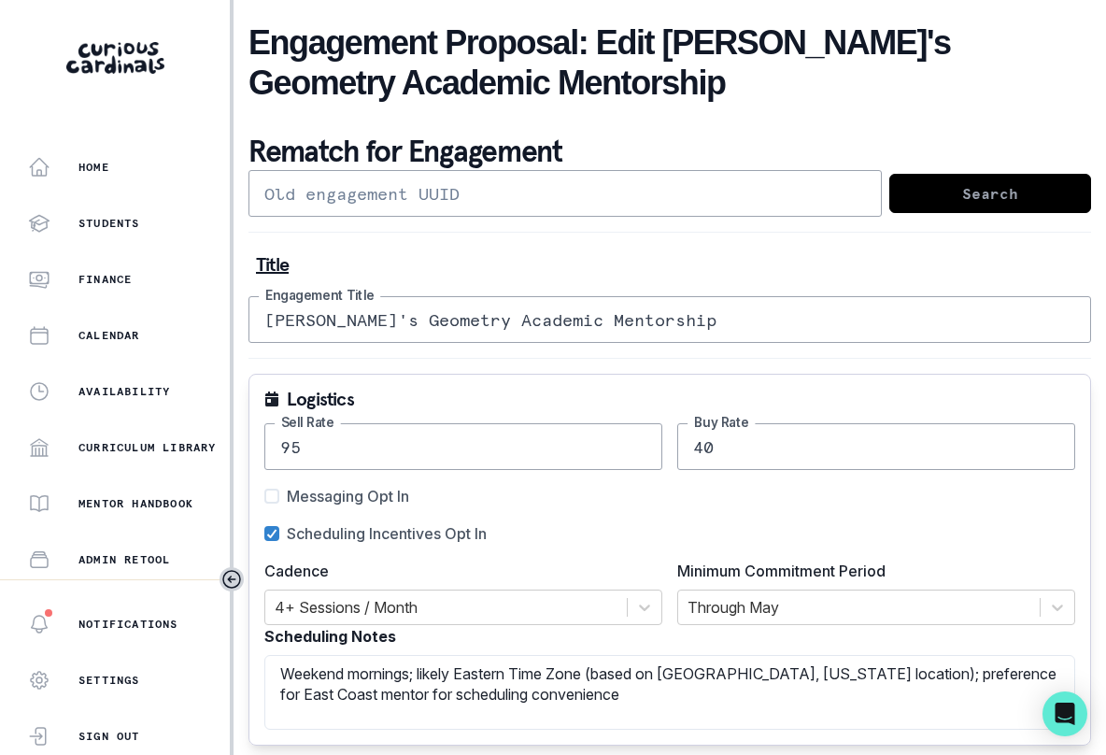
click at [764, 200] on input "text" at bounding box center [564, 193] width 633 height 47
paste input "9f7ab2e1-b638-4121-a995-d1518e5eab43"
type input "9f7ab2e1-b638-4121-a995-d1518e5eab43"
click at [935, 201] on button "Search" at bounding box center [990, 193] width 202 height 39
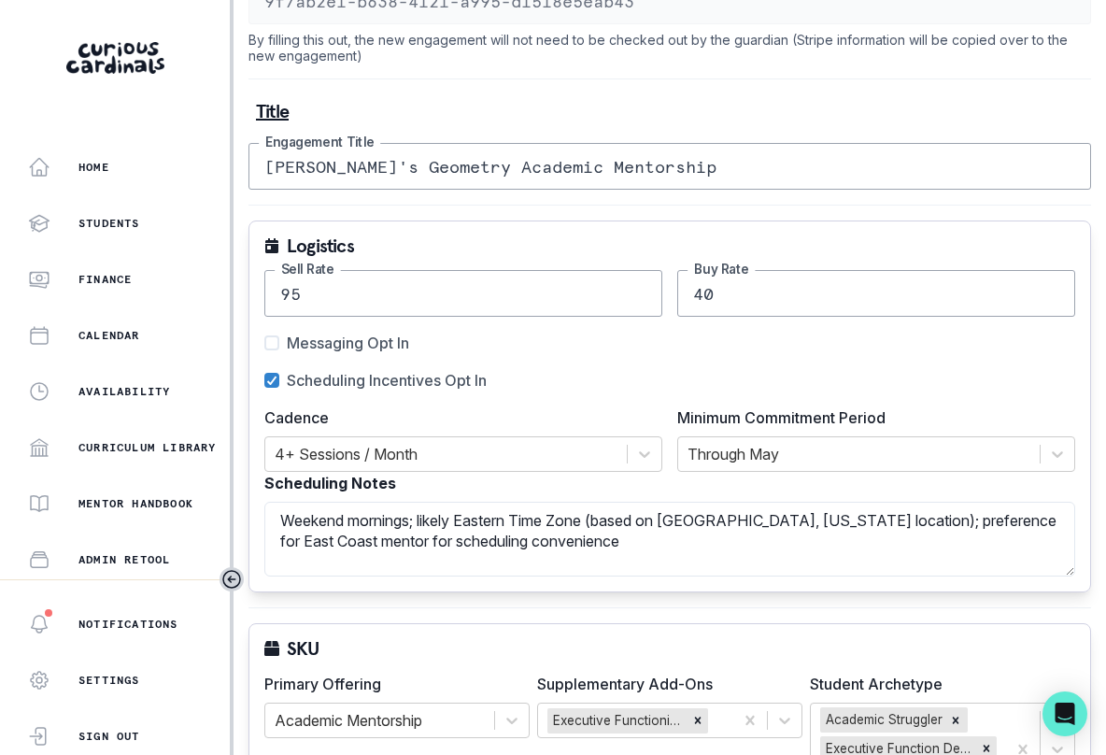
scroll to position [182, 0]
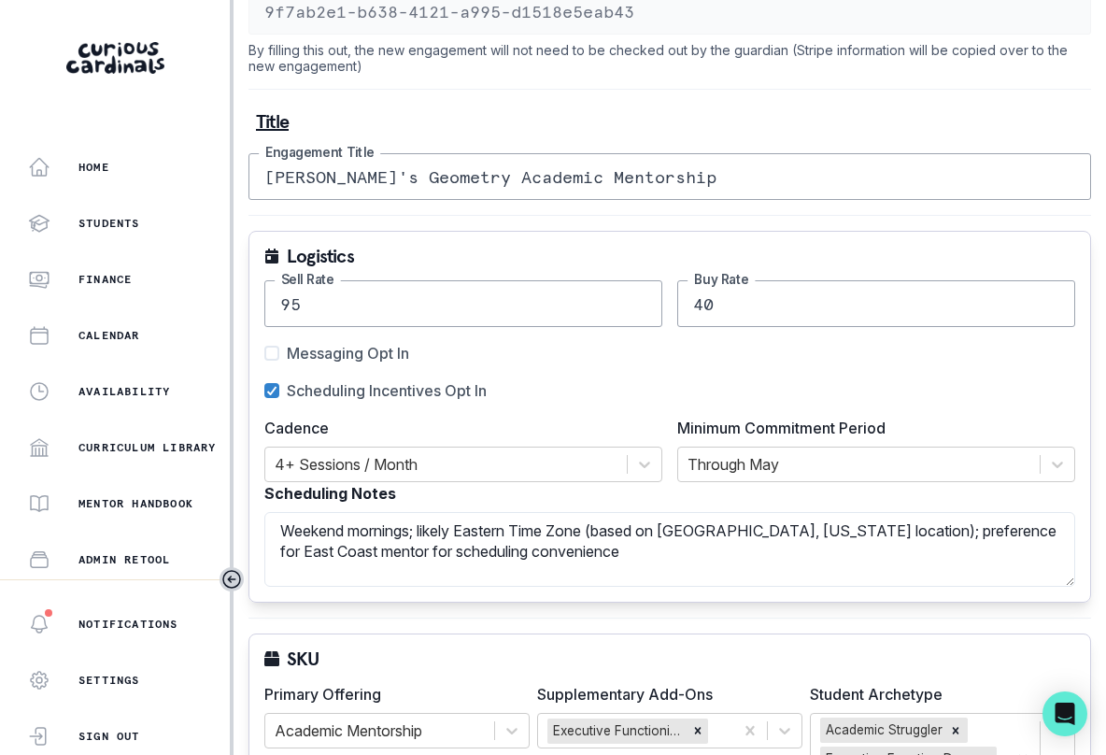
click at [383, 354] on span "Messaging Opt In" at bounding box center [348, 353] width 122 height 22
click at [264, 354] on input "Messaging Opt In" at bounding box center [263, 353] width 1 height 1
checkbox input "true"
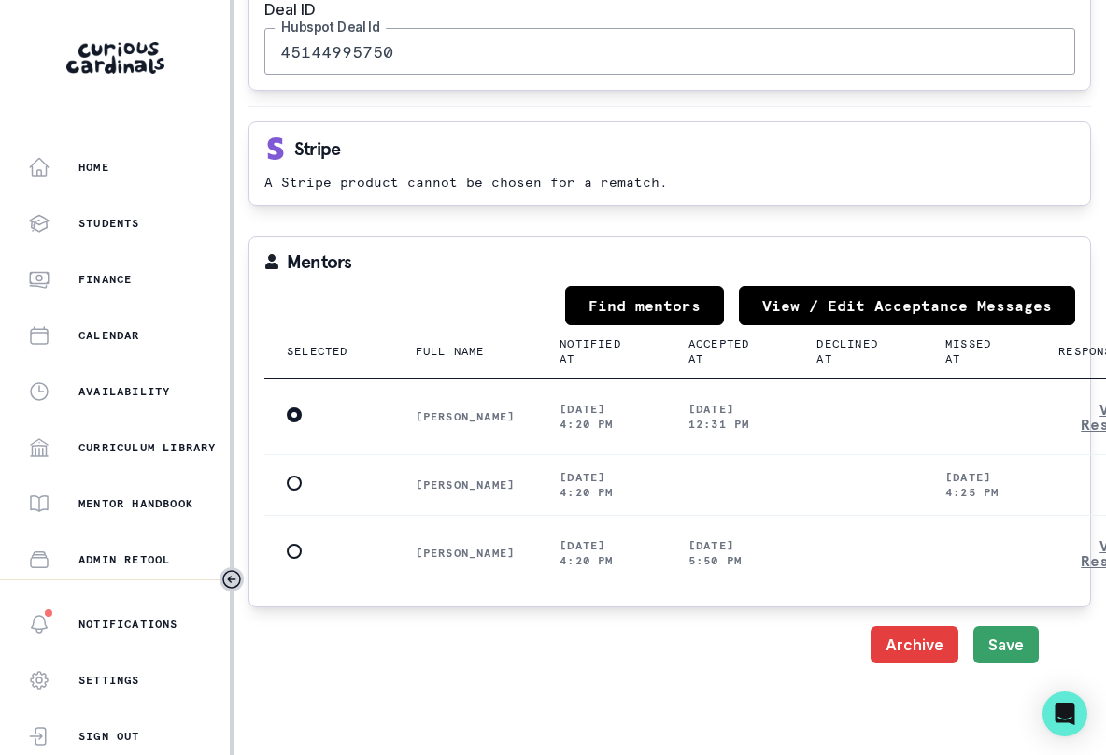
scroll to position [2576, 0]
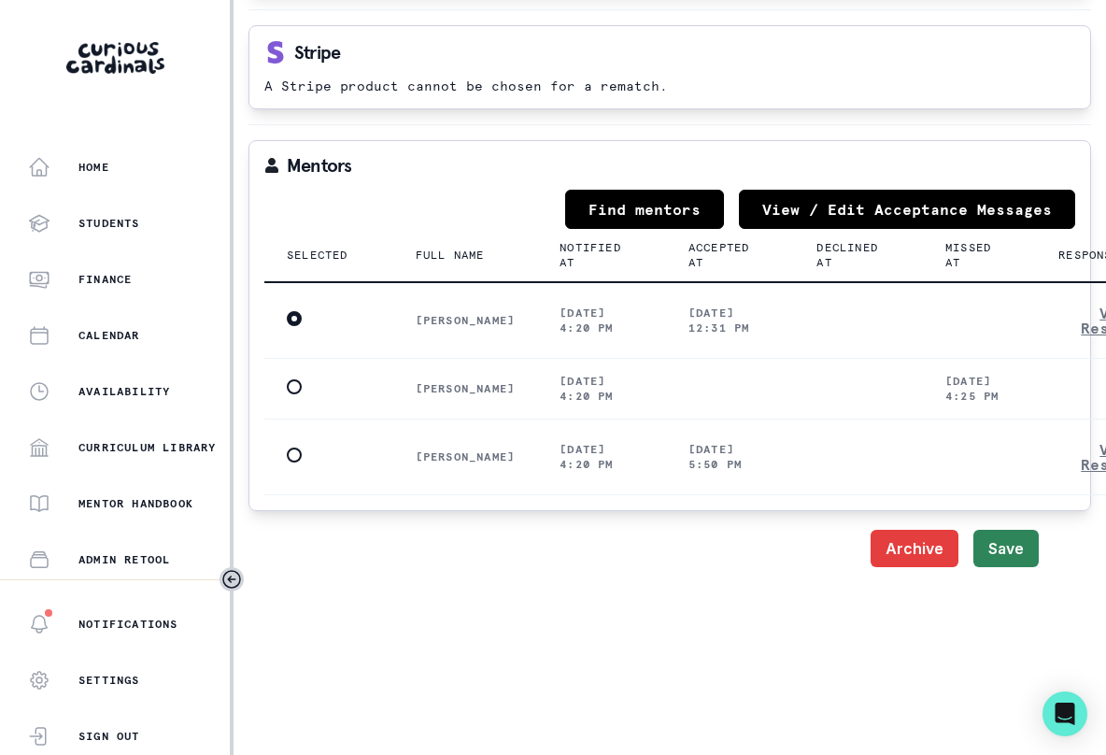
click at [997, 548] on button "Save" at bounding box center [1005, 548] width 65 height 37
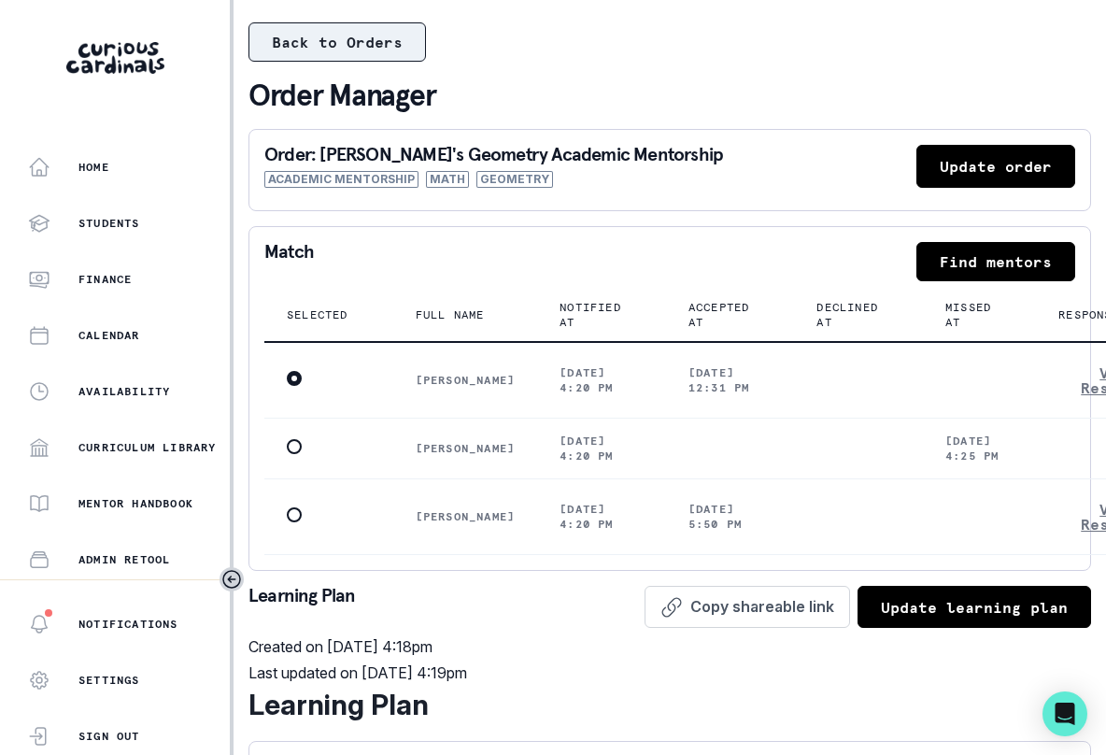
click at [394, 37] on button "Back to Orders" at bounding box center [336, 41] width 177 height 39
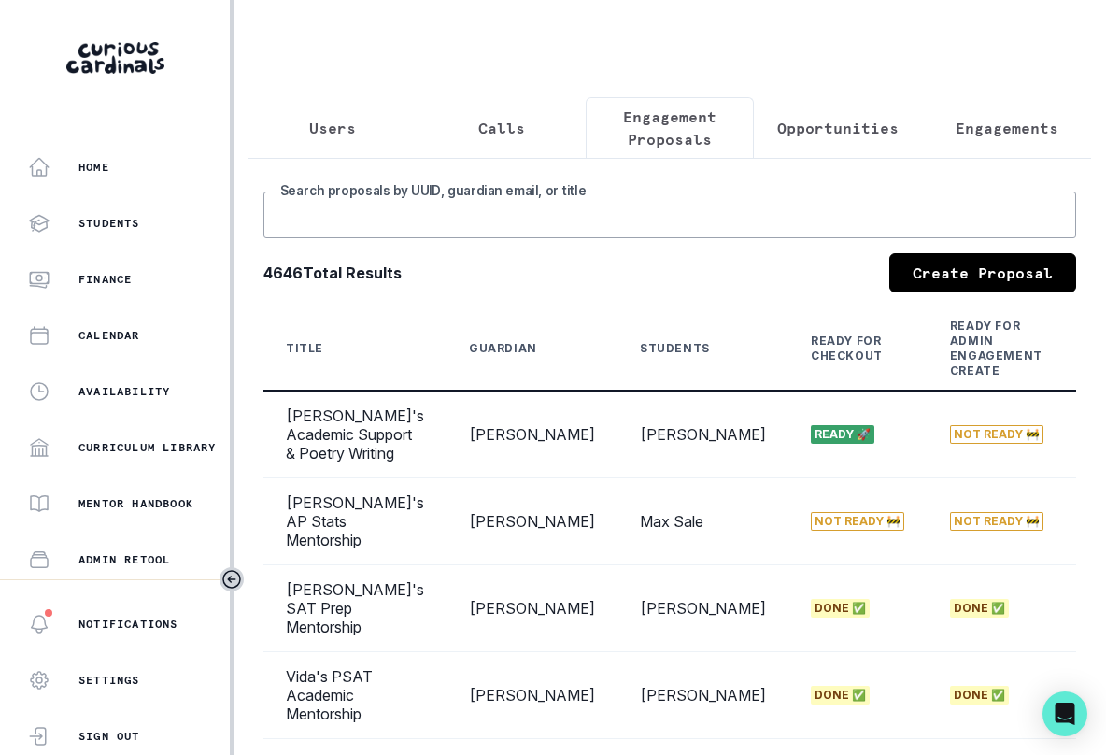
click at [709, 219] on input "Search proposals by UUID, guardian email, or title" at bounding box center [669, 215] width 813 height 47
type input "aarna"
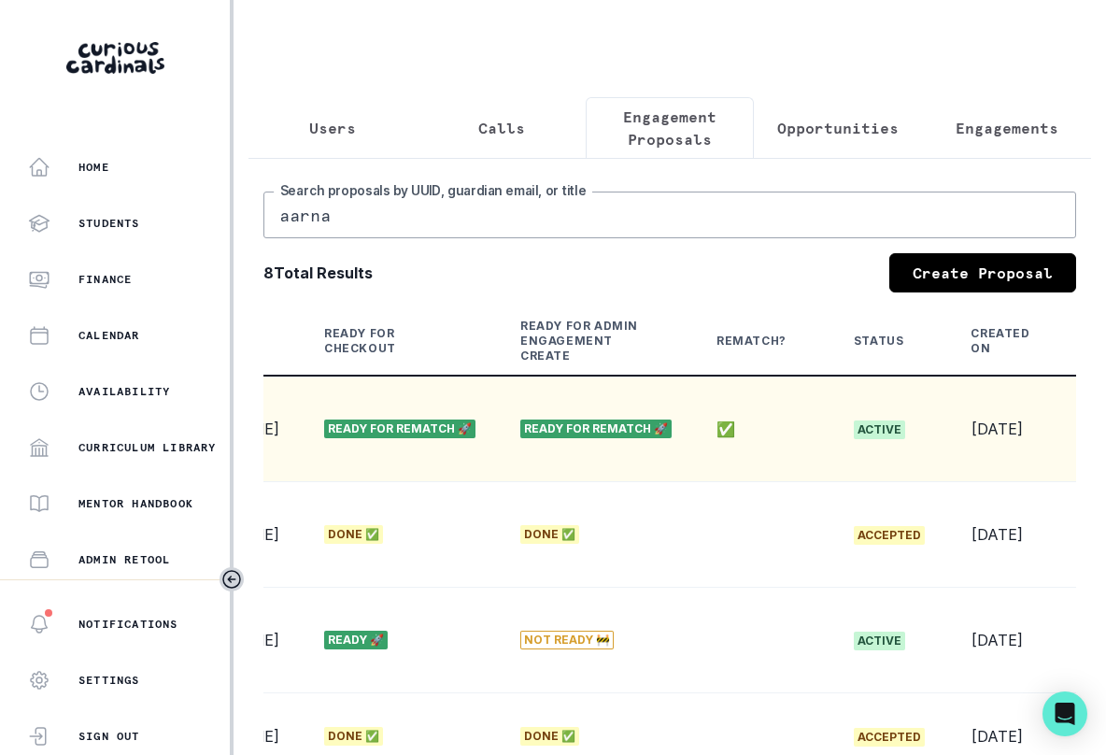
scroll to position [0, 575]
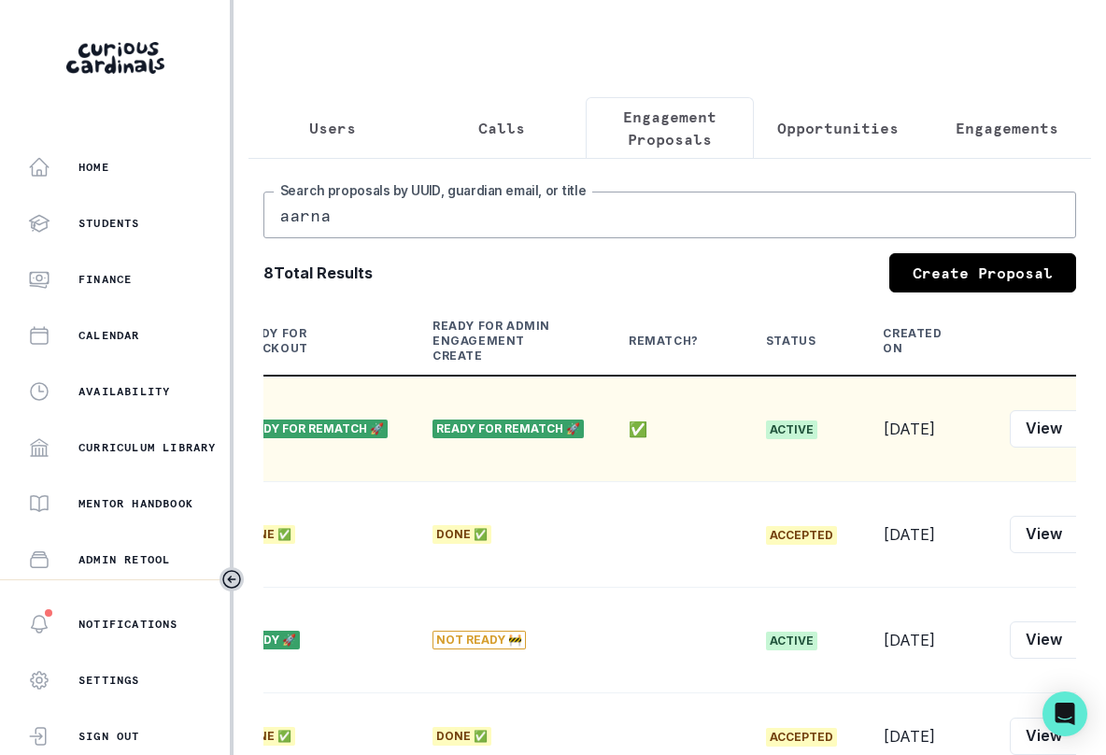
click at [1057, 419] on td "View Edit Proposal ID Learning Plan Link Student Profile Link Convert Rematch t…" at bounding box center [1090, 429] width 207 height 106
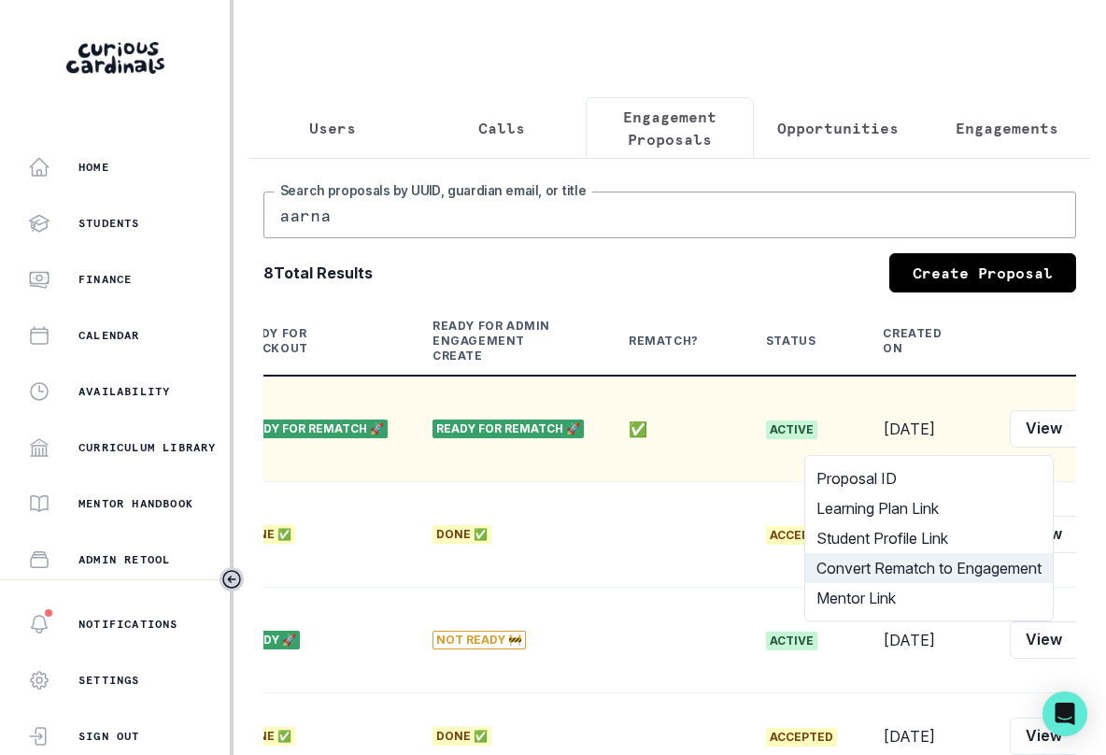
click at [969, 569] on button "Convert Rematch to Engagement" at bounding box center [929, 568] width 248 height 30
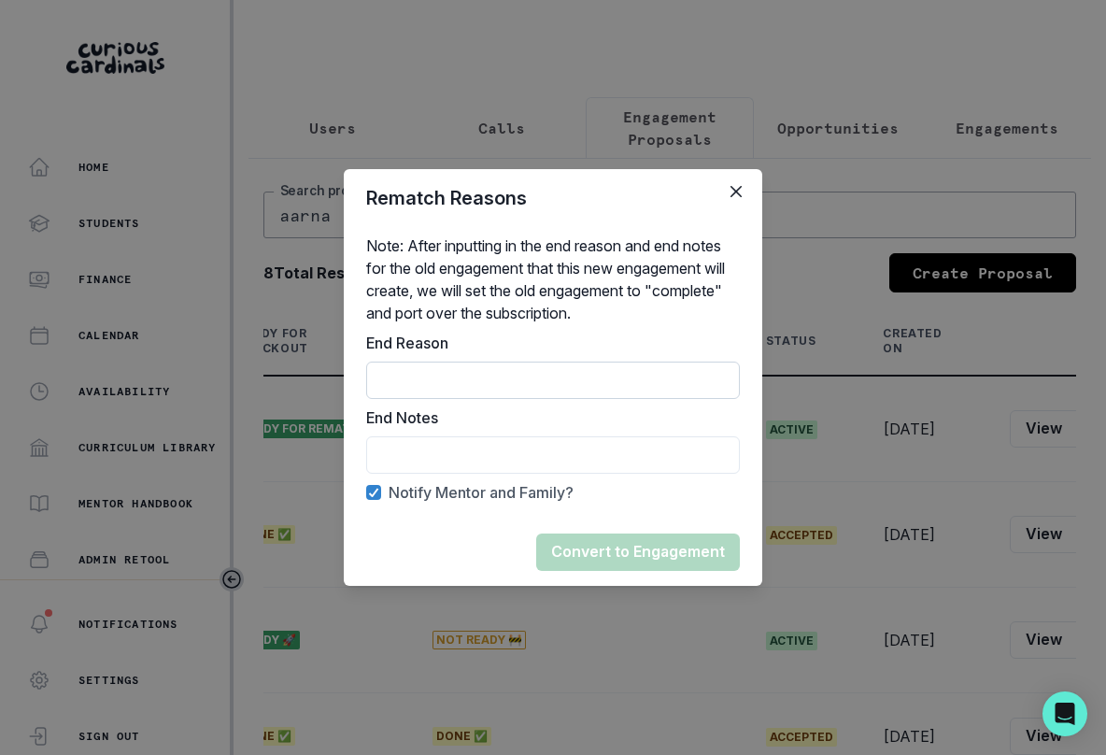
click at [621, 376] on input "End Reason" at bounding box center [553, 380] width 374 height 37
type input "Mentor not the best fit"
drag, startPoint x: 589, startPoint y: 380, endPoint x: 467, endPoint y: 352, distance: 124.6
click at [475, 355] on div "End Reason Mentor not the best fit" at bounding box center [553, 365] width 374 height 67
click at [550, 457] on input "End Reason" at bounding box center [553, 454] width 374 height 37
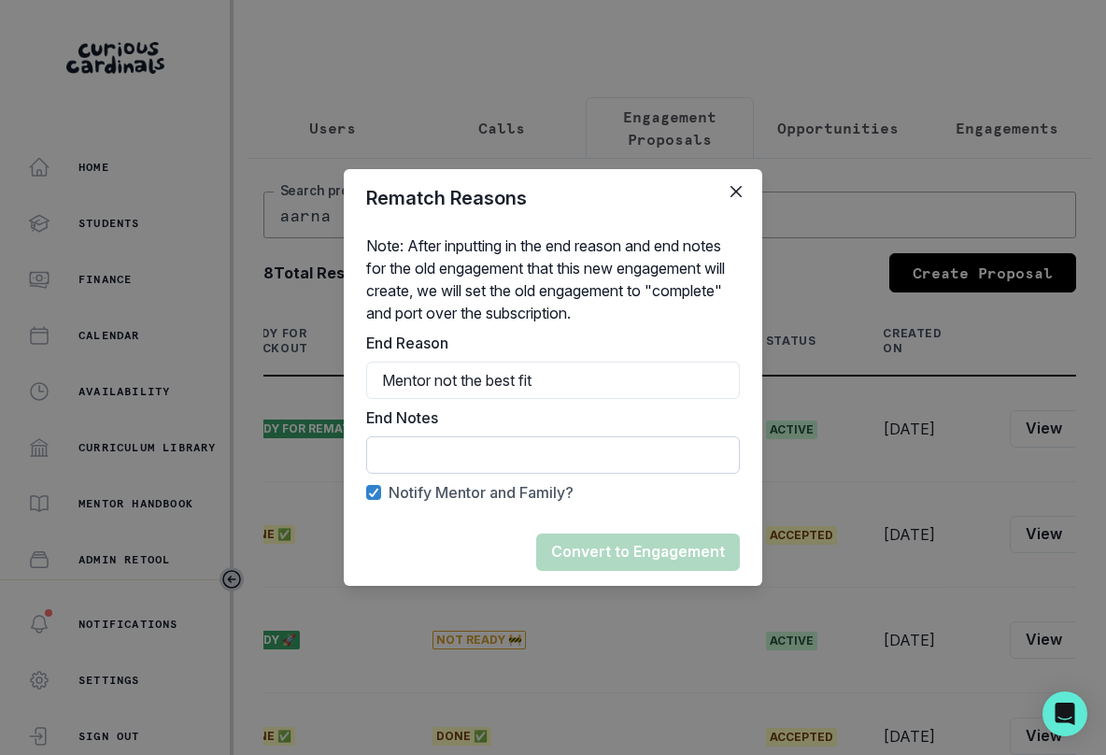
paste input "Mentor not the best fit"
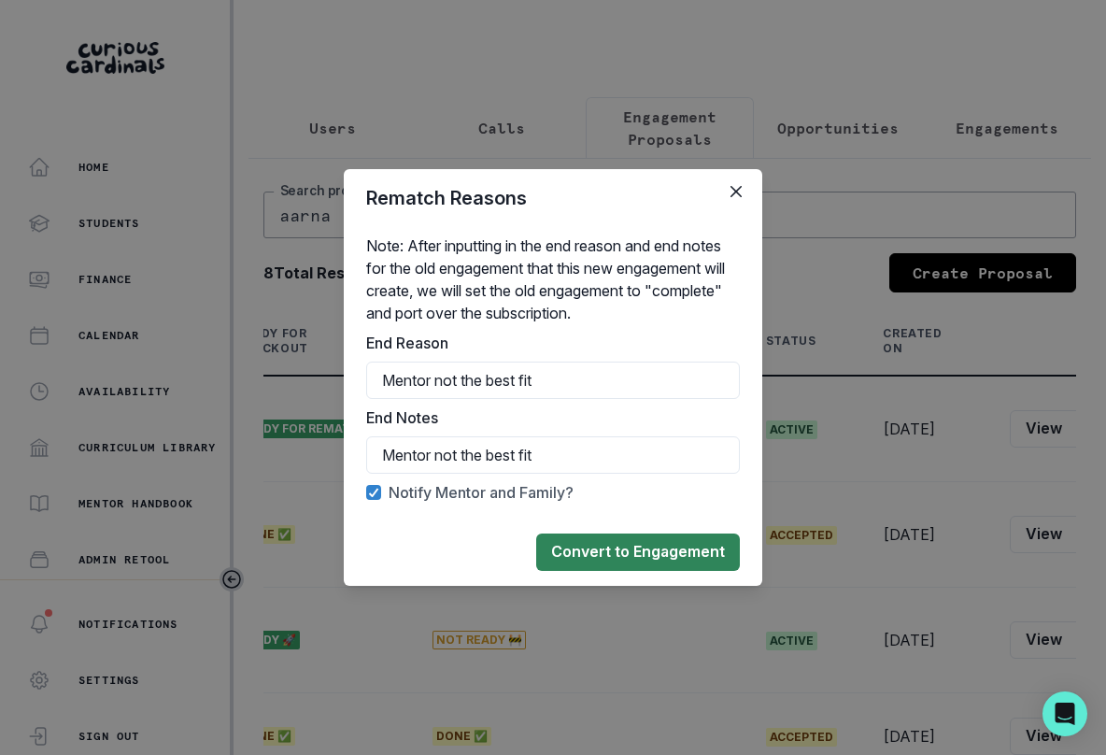
type input "Mentor not the best fit"
click at [635, 542] on button "Convert to Engagement" at bounding box center [638, 551] width 204 height 37
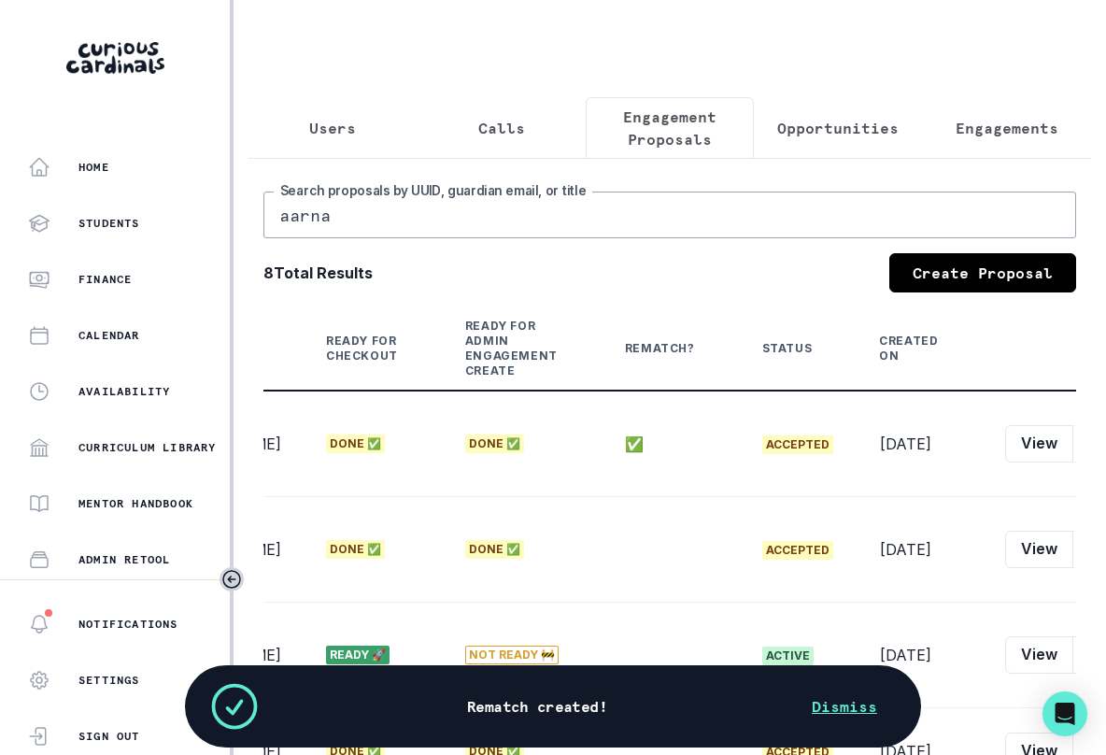
drag, startPoint x: 439, startPoint y: 215, endPoint x: 296, endPoint y: 149, distance: 157.6
click at [293, 152] on div "Users Calls Engagement Proposals Opportunities Engagements aarna Search proposa…" at bounding box center [669, 649] width 843 height 1105
click at [299, 147] on button "Users" at bounding box center [332, 128] width 168 height 62
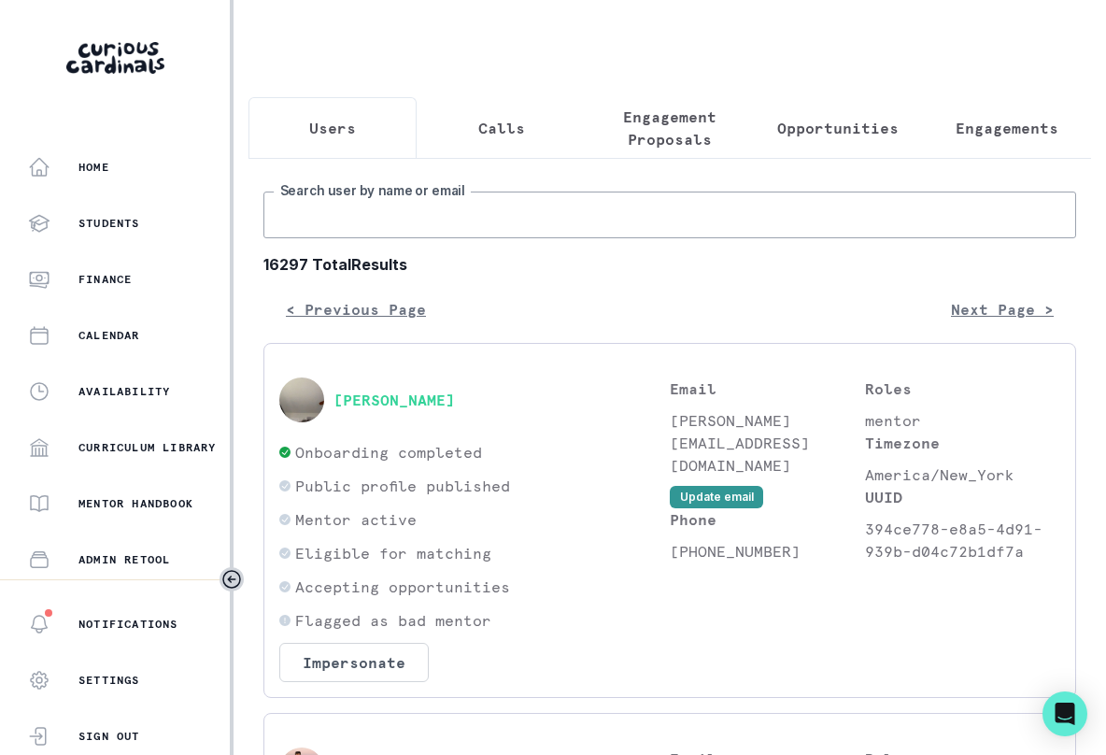
click at [312, 204] on input "Search user by name or email" at bounding box center [669, 215] width 813 height 47
type input "[PERSON_NAME]"
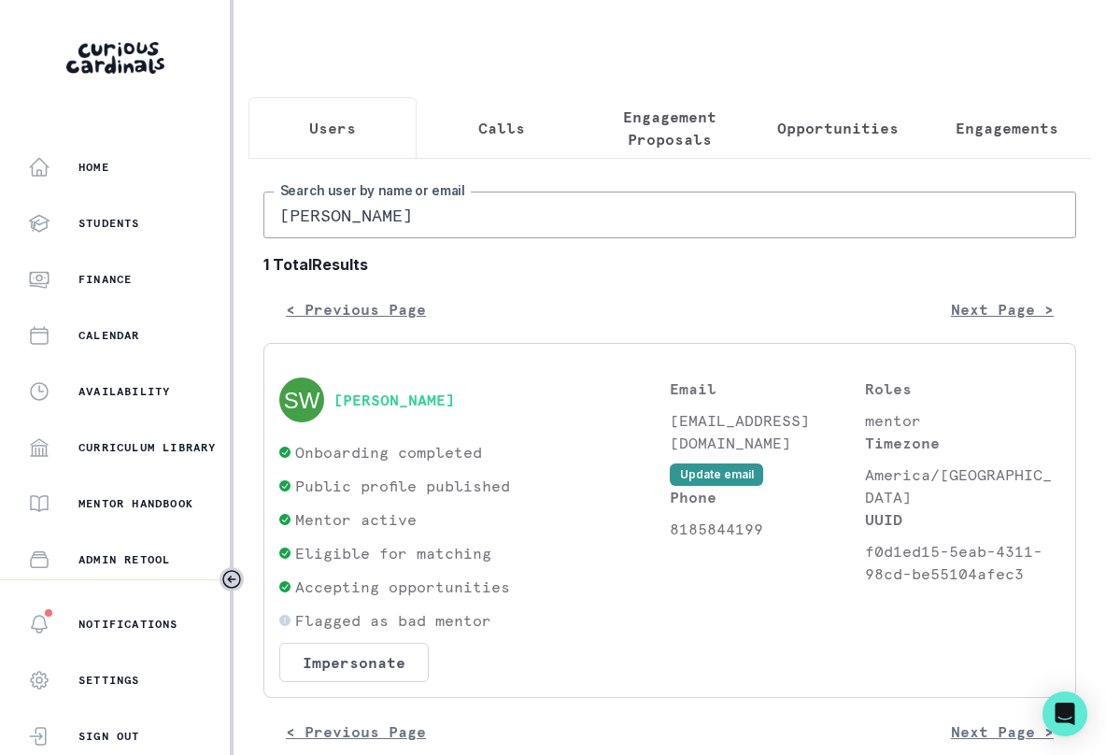
scroll to position [33, 0]
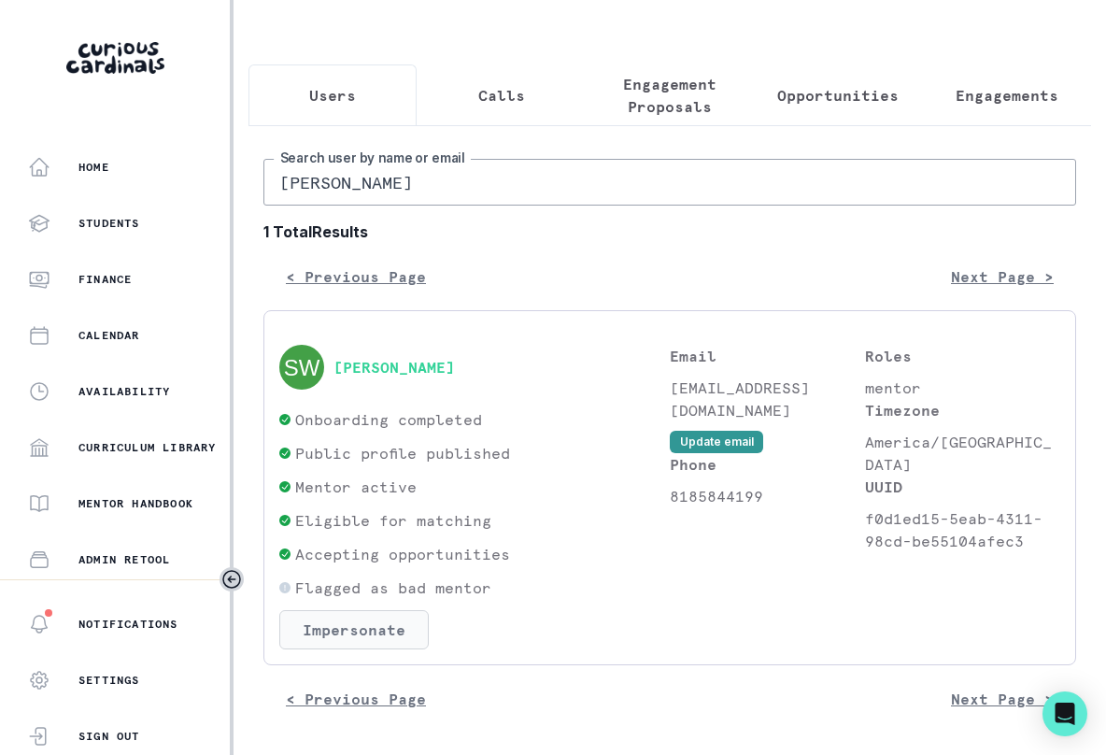
click at [363, 625] on button "Impersonate" at bounding box center [353, 629] width 149 height 39
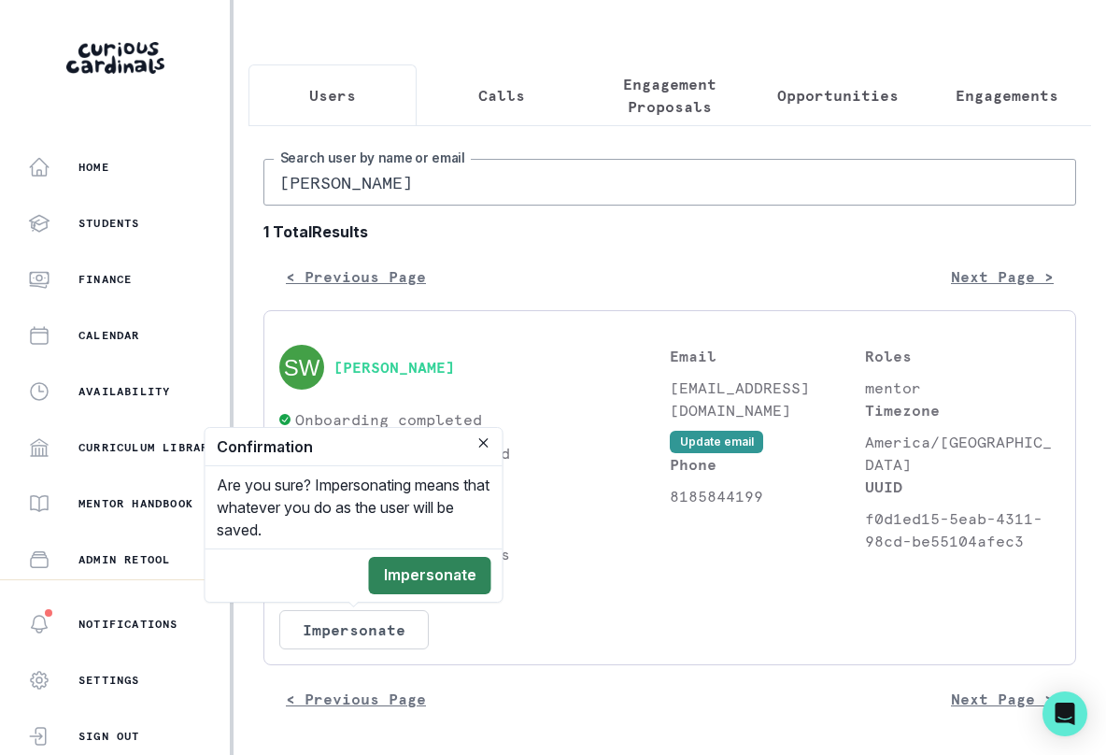
click at [408, 579] on button "Impersonate" at bounding box center [430, 575] width 122 height 37
